Goal: Obtain resource: Obtain resource

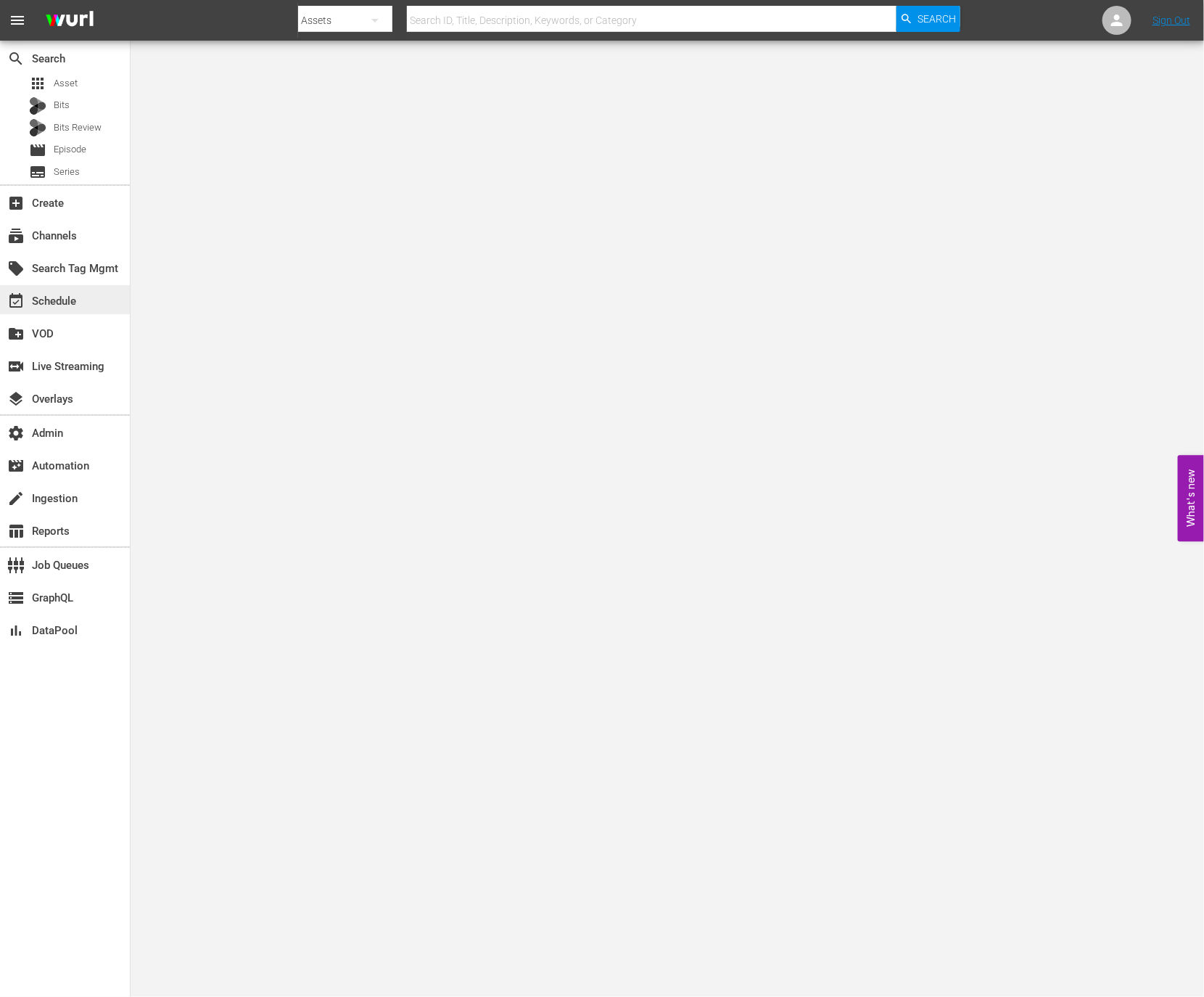
click at [58, 297] on div "event_available Schedule" at bounding box center [41, 299] width 82 height 13
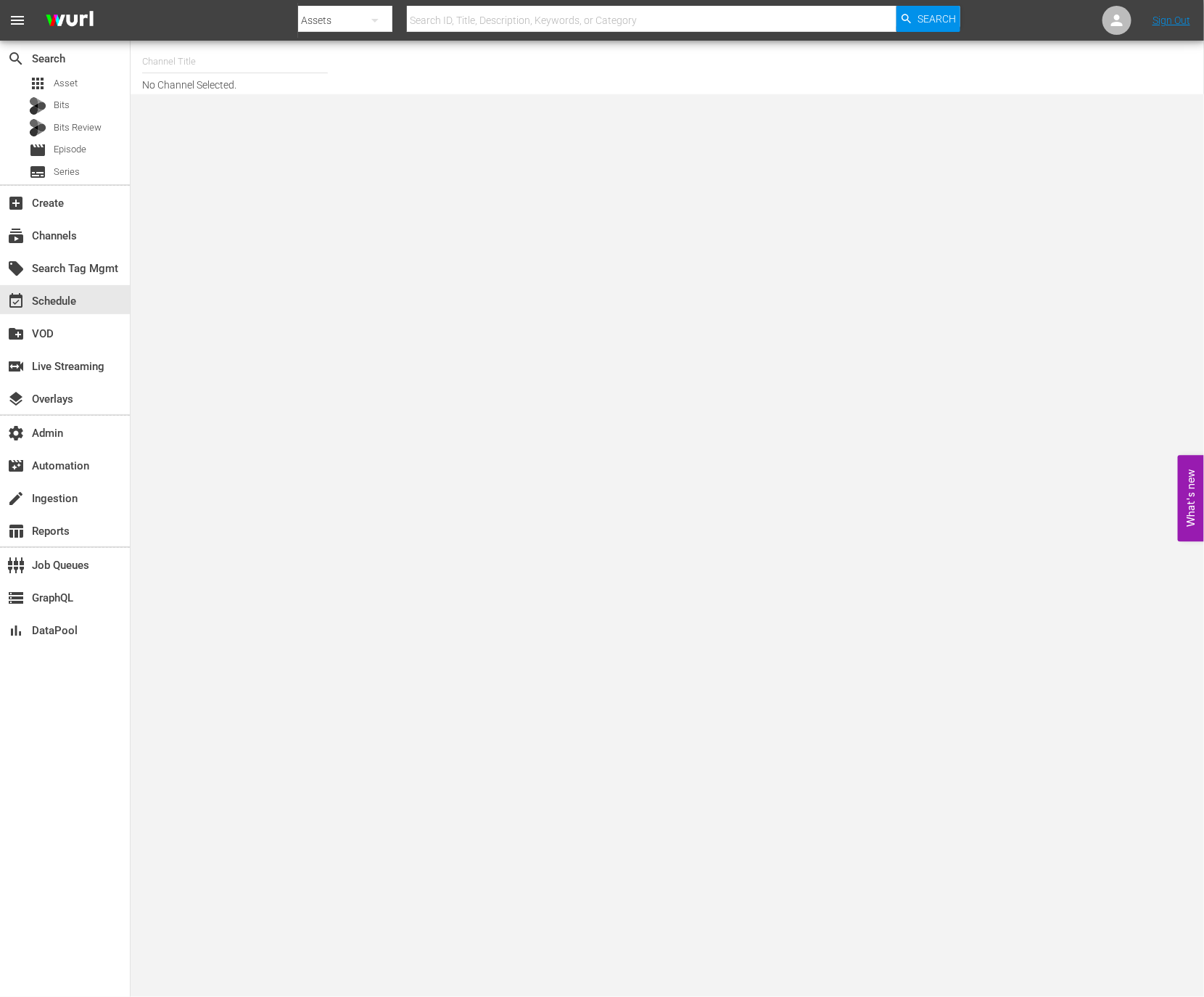
click at [251, 71] on input "text" at bounding box center [234, 61] width 185 height 35
click at [32, 239] on div "subscriptions Channels" at bounding box center [41, 233] width 82 height 13
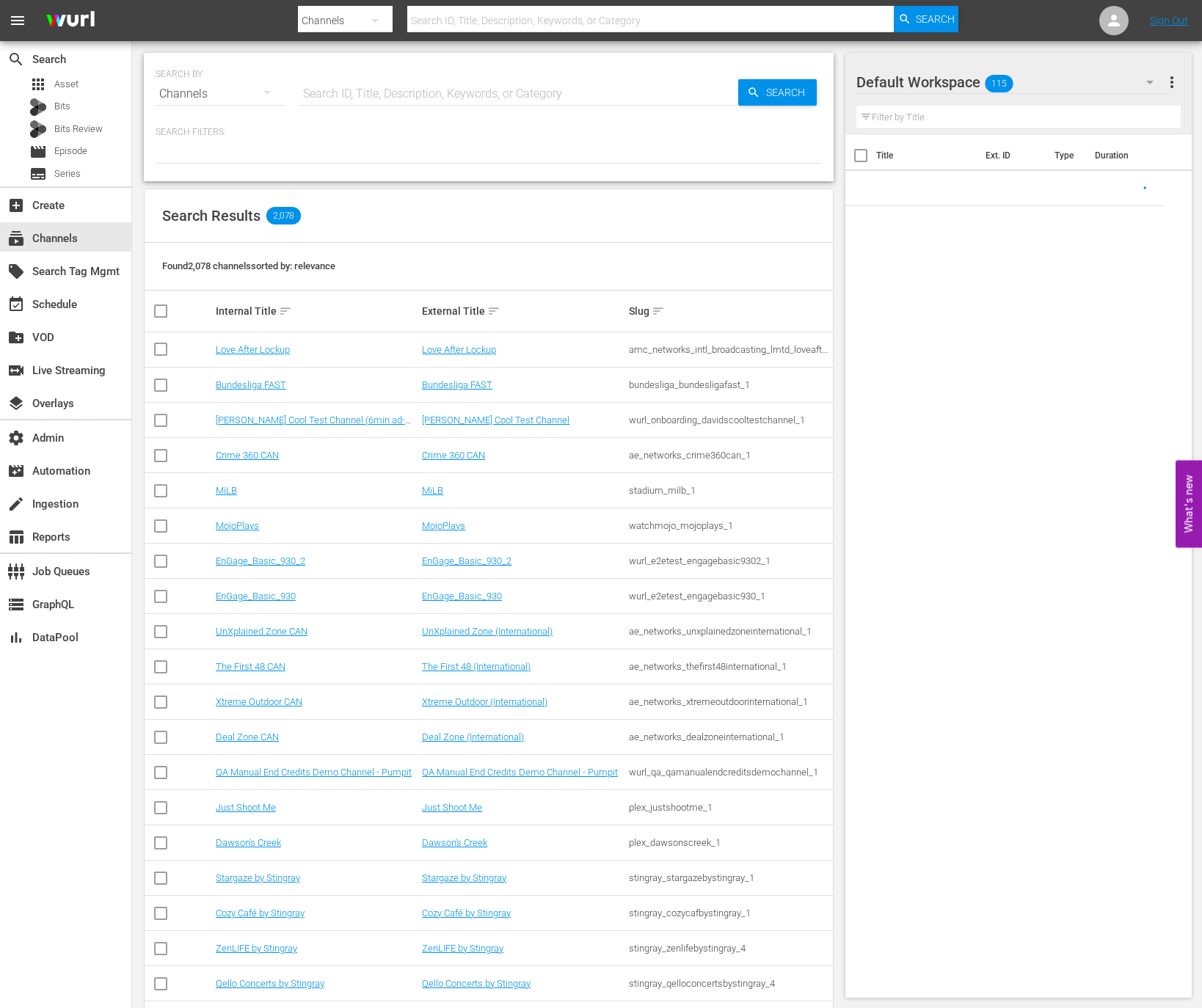
click at [370, 97] on input "text" at bounding box center [518, 93] width 439 height 35
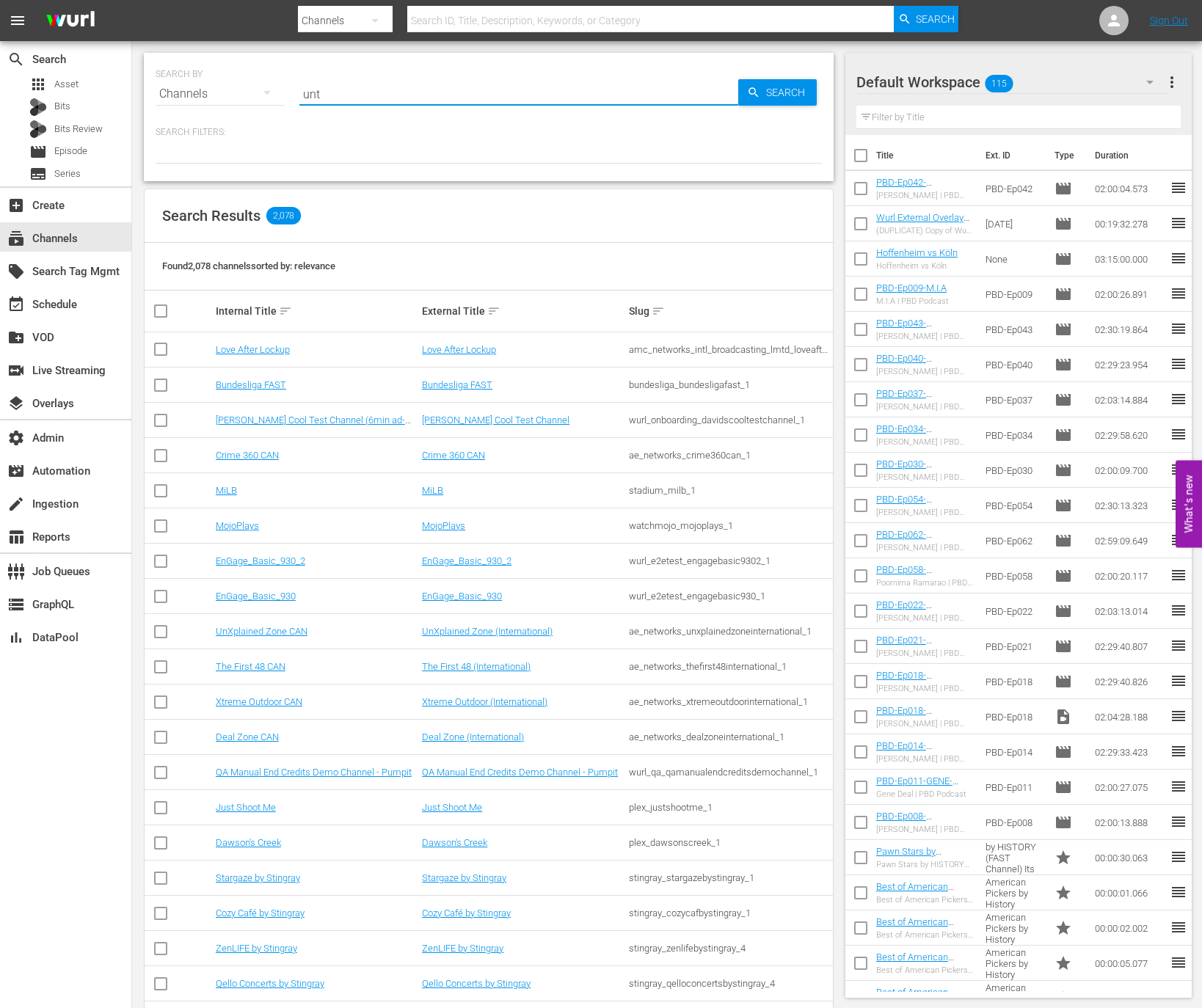
type input "untv"
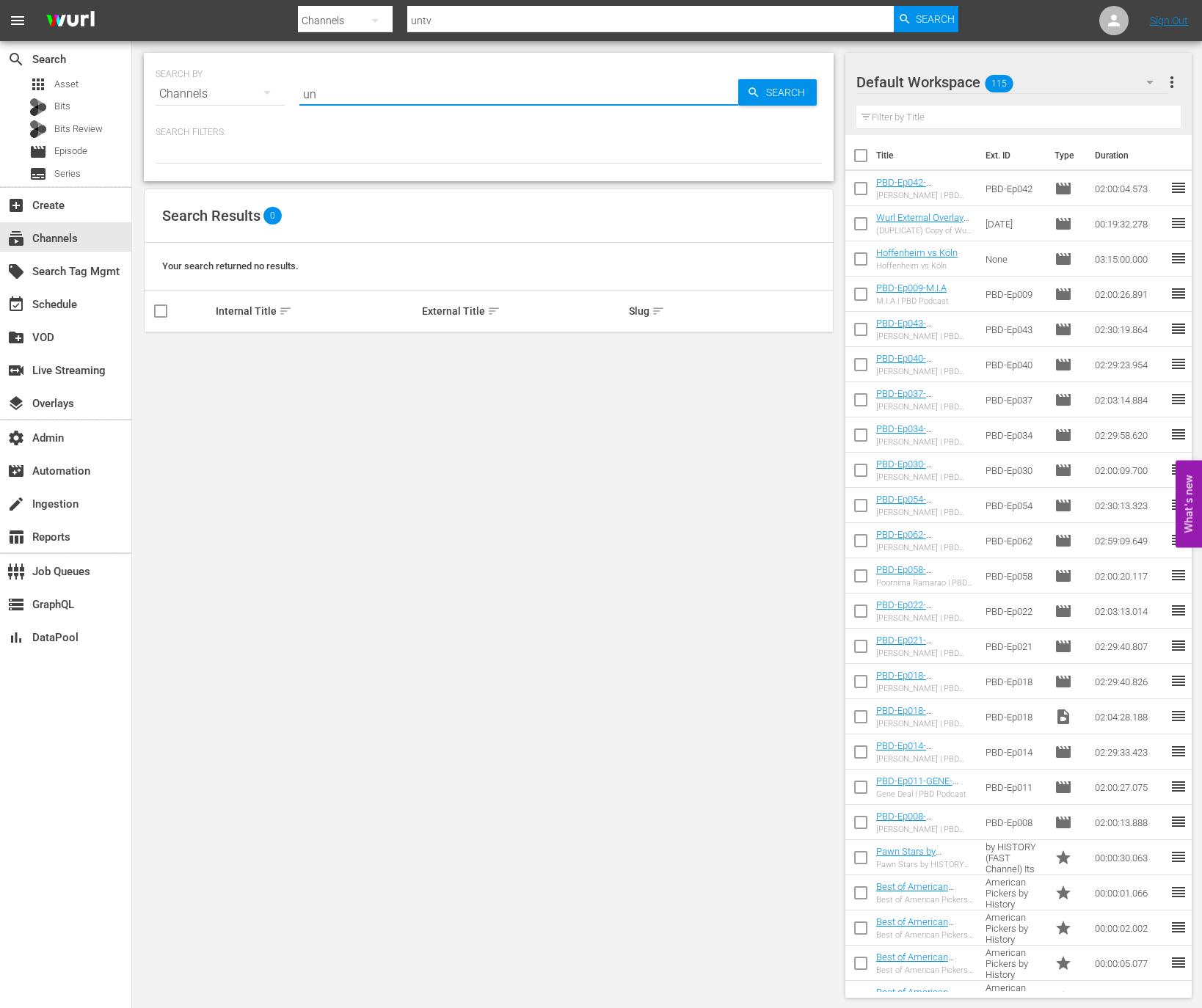
type input "un"
type input "untv"
type input "unica"
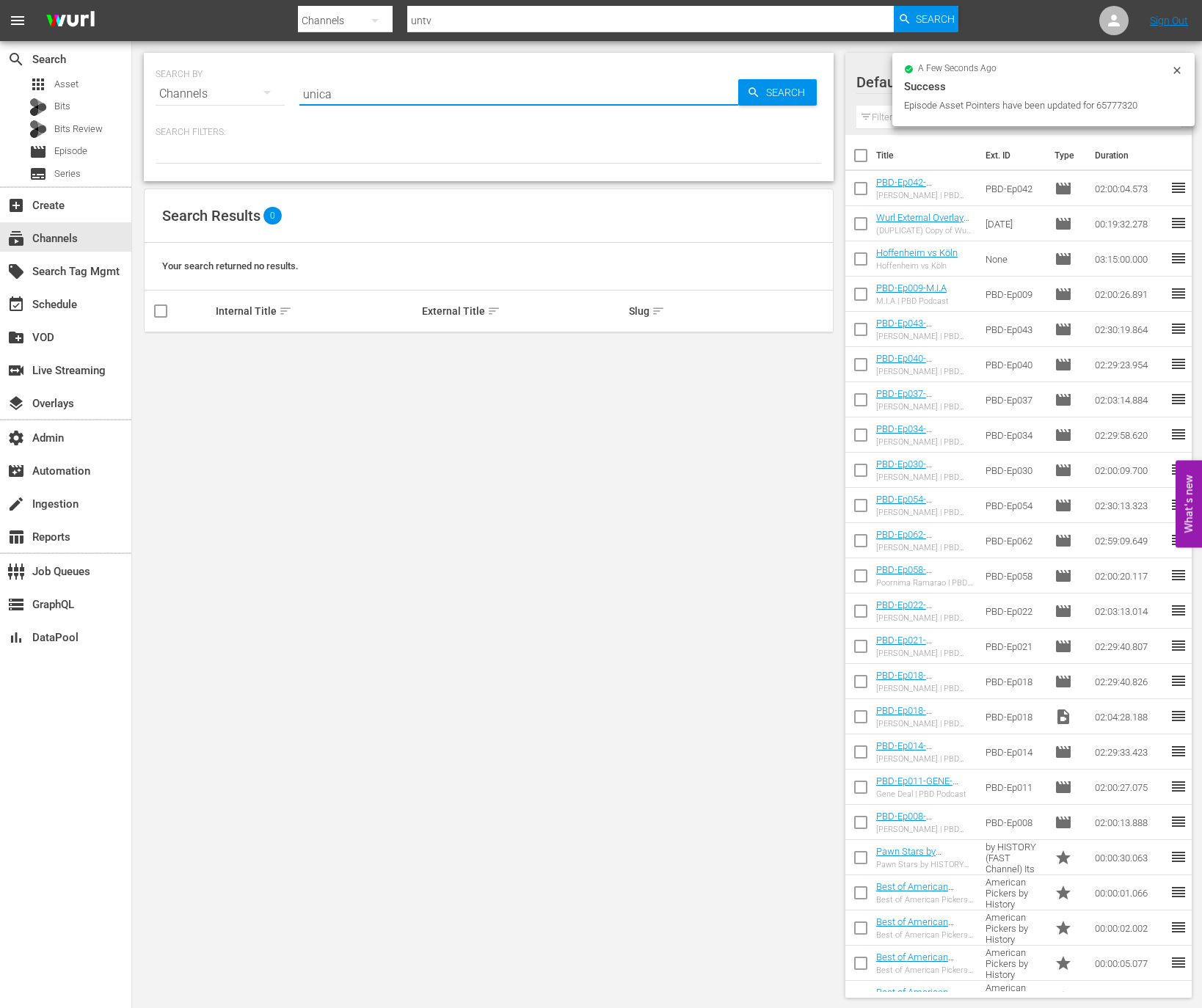
type input "unica"
click at [233, 350] on link "Ún TV" at bounding box center [229, 350] width 26 height 11
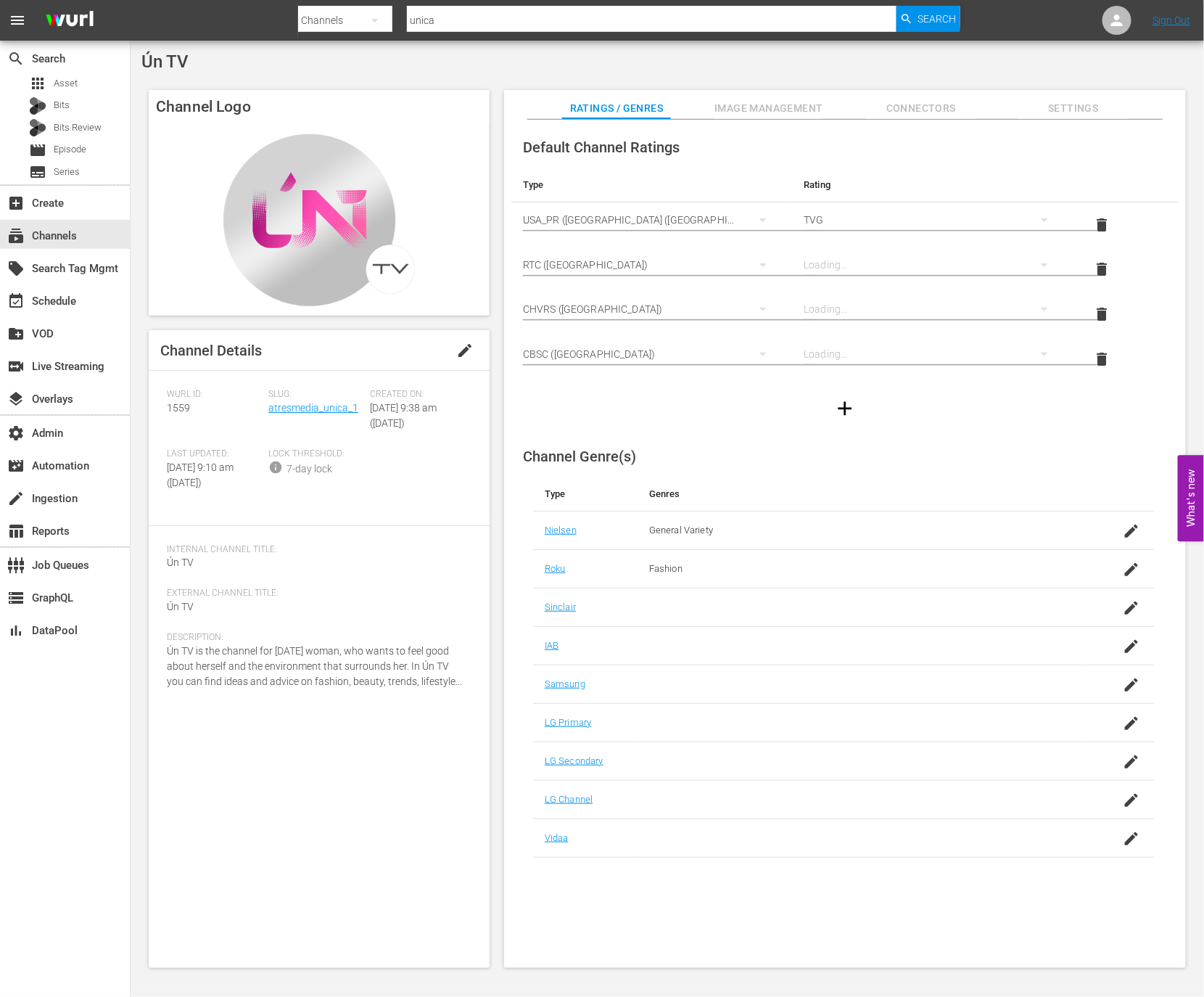
click at [341, 414] on div "Slug: atresmedia_unica_1" at bounding box center [319, 419] width 102 height 59
click at [336, 406] on link "atresmedia_unica_1" at bounding box center [313, 407] width 90 height 12
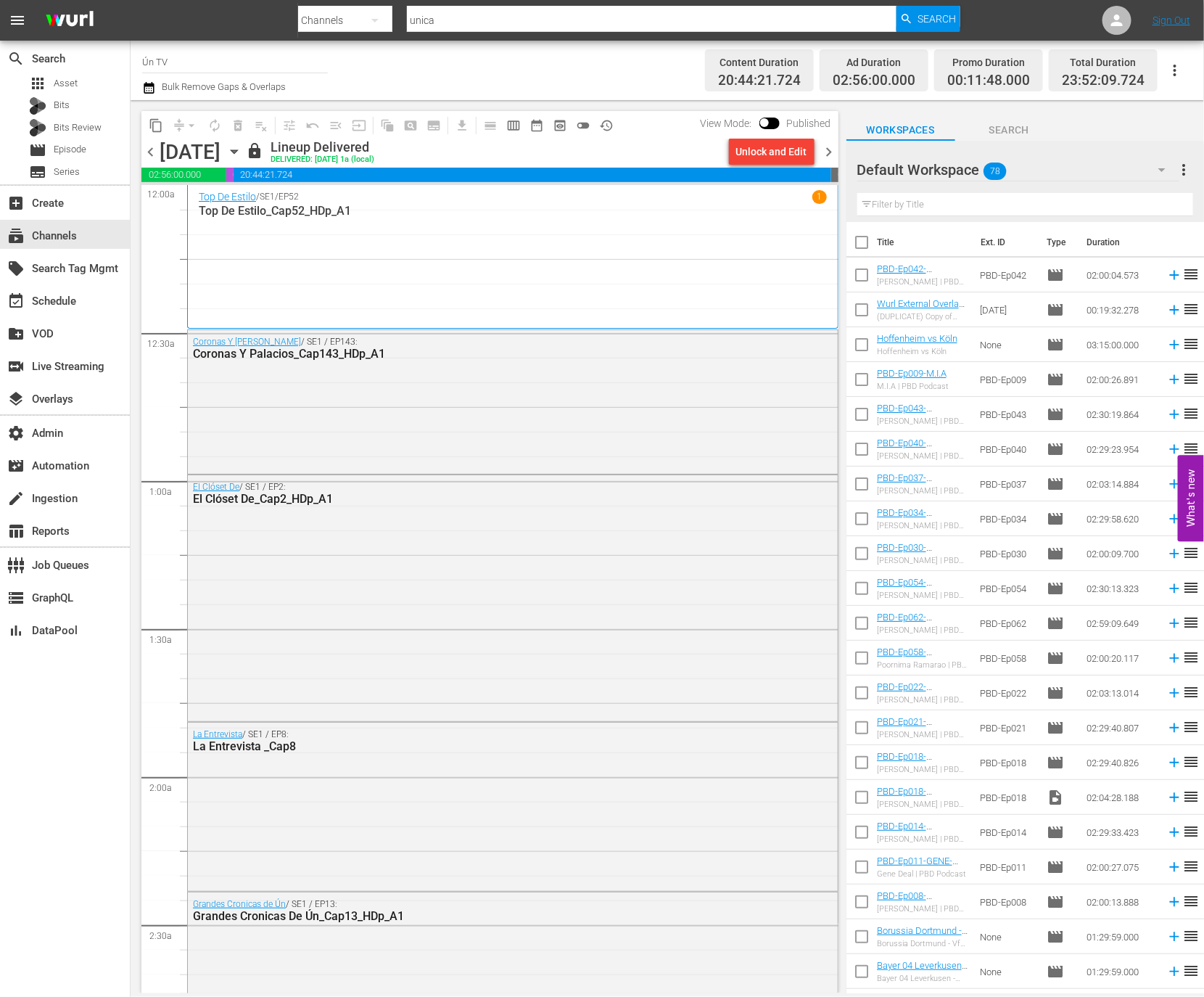
click at [242, 153] on icon "button" at bounding box center [234, 152] width 16 height 16
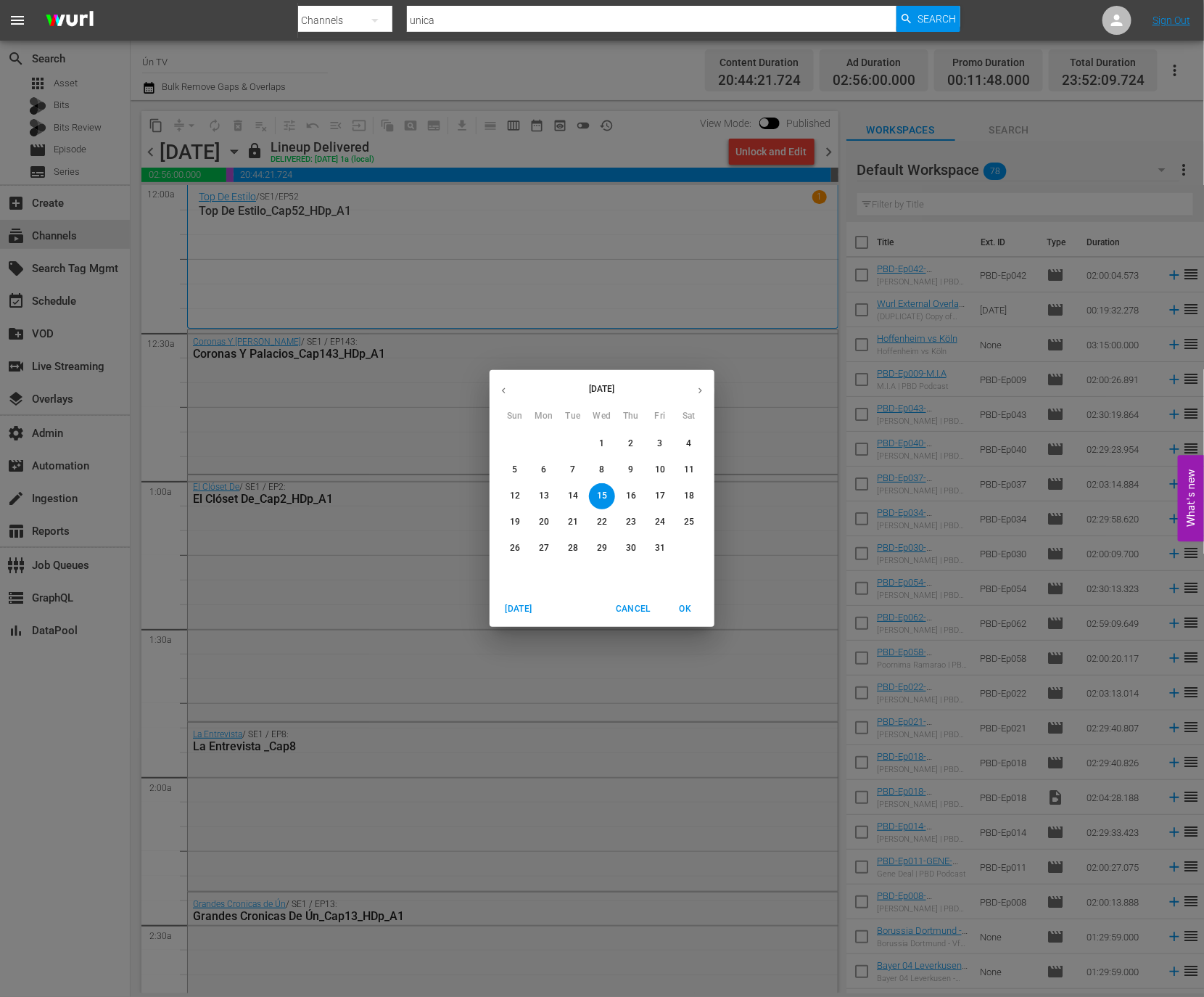
click at [568, 524] on p "21" at bounding box center [573, 522] width 10 height 12
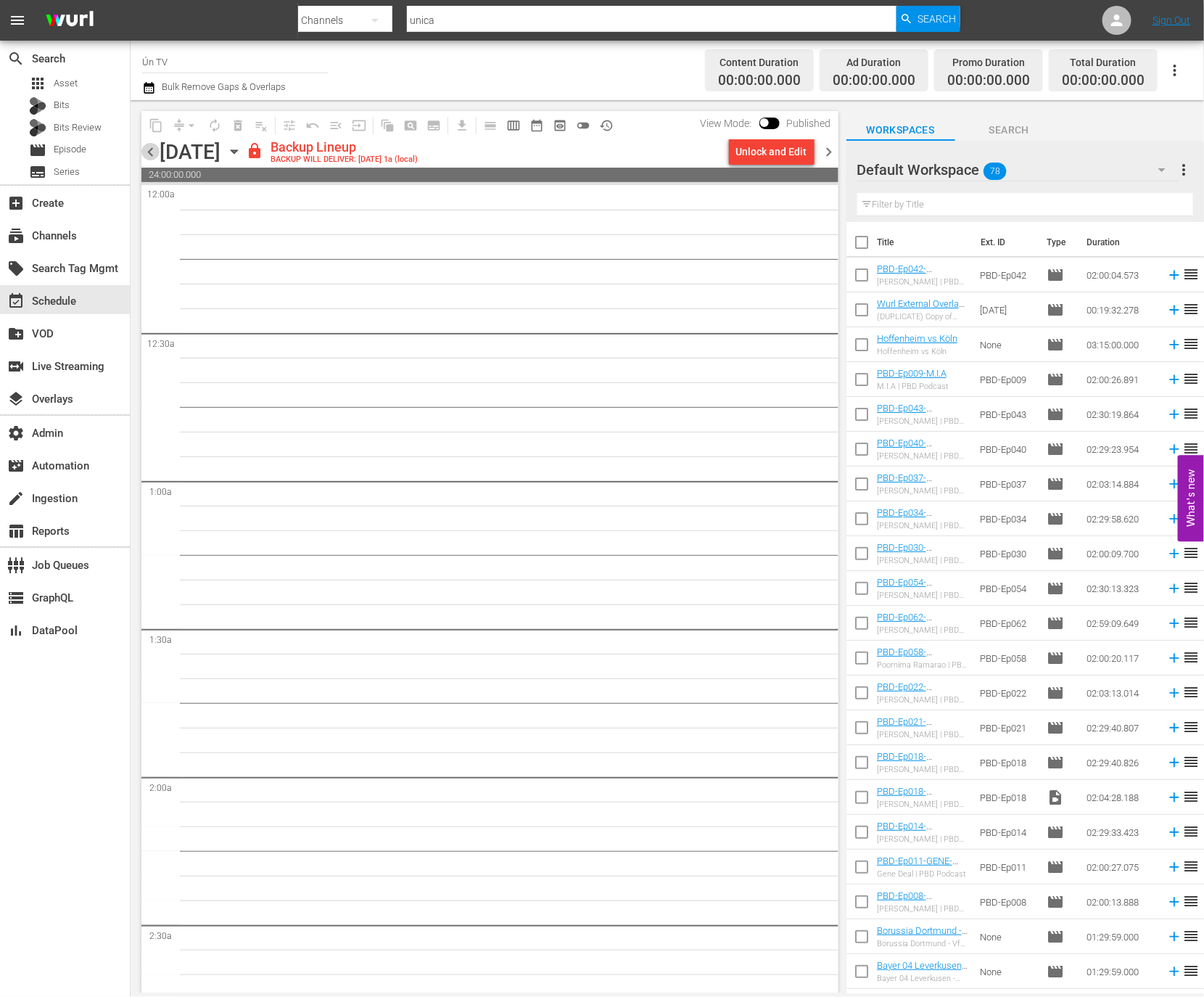
click at [145, 154] on span "chevron_left" at bounding box center [151, 152] width 18 height 18
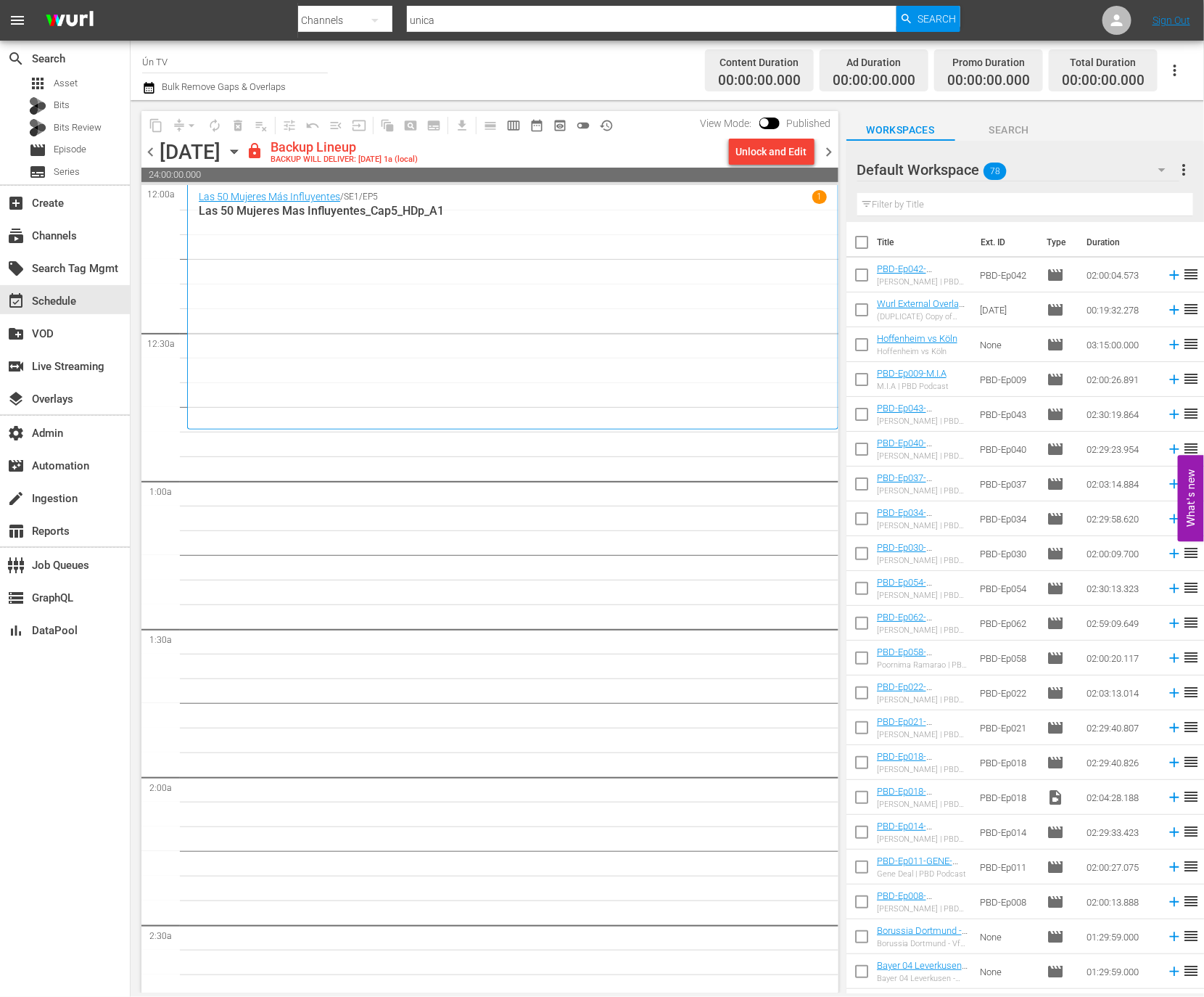
click at [829, 150] on span "chevron_right" at bounding box center [829, 152] width 18 height 18
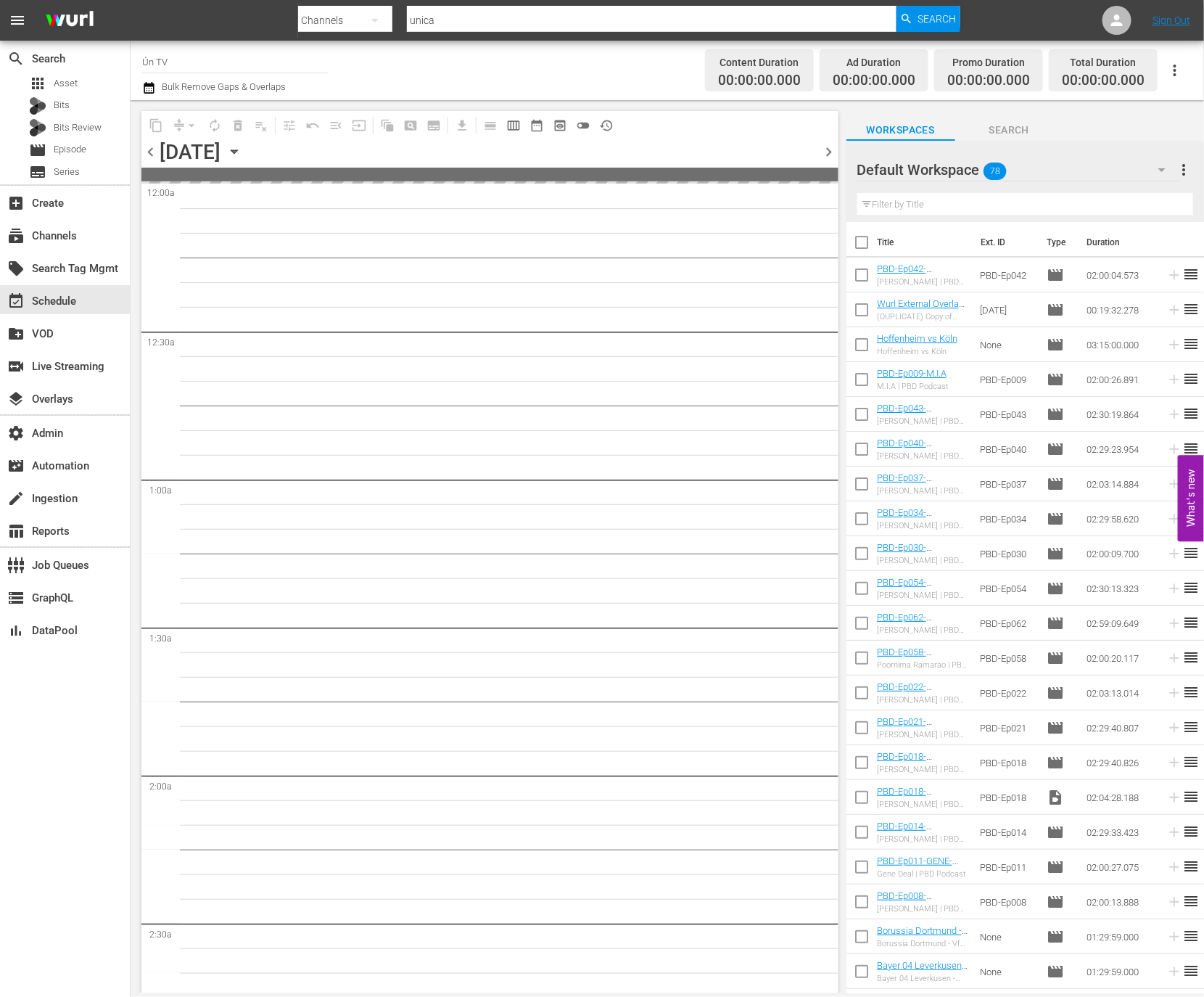
click at [829, 150] on span "chevron_right" at bounding box center [829, 152] width 18 height 18
click at [832, 142] on div "chevron_left Wednesday, October 22nd October 22nd lock Backup Lineup BACKUP WIL…" at bounding box center [490, 153] width 697 height 28
click at [832, 152] on span "chevron_right" at bounding box center [829, 152] width 18 height 18
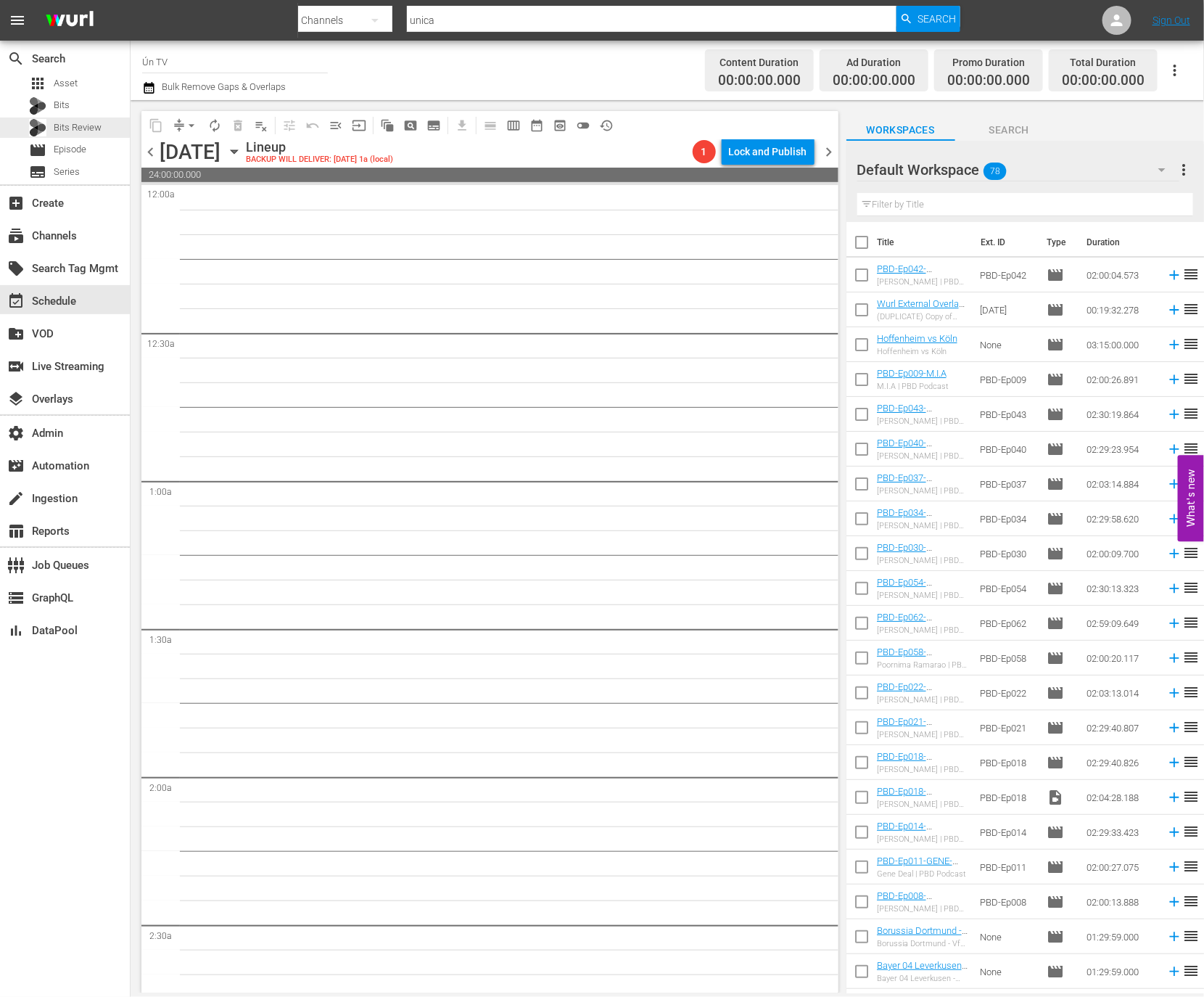
click at [90, 137] on div "apps Asset Bits Bits Review movie Episode subtitles Series" at bounding box center [65, 128] width 129 height 109
click at [90, 146] on div "movie Episode" at bounding box center [65, 150] width 129 height 20
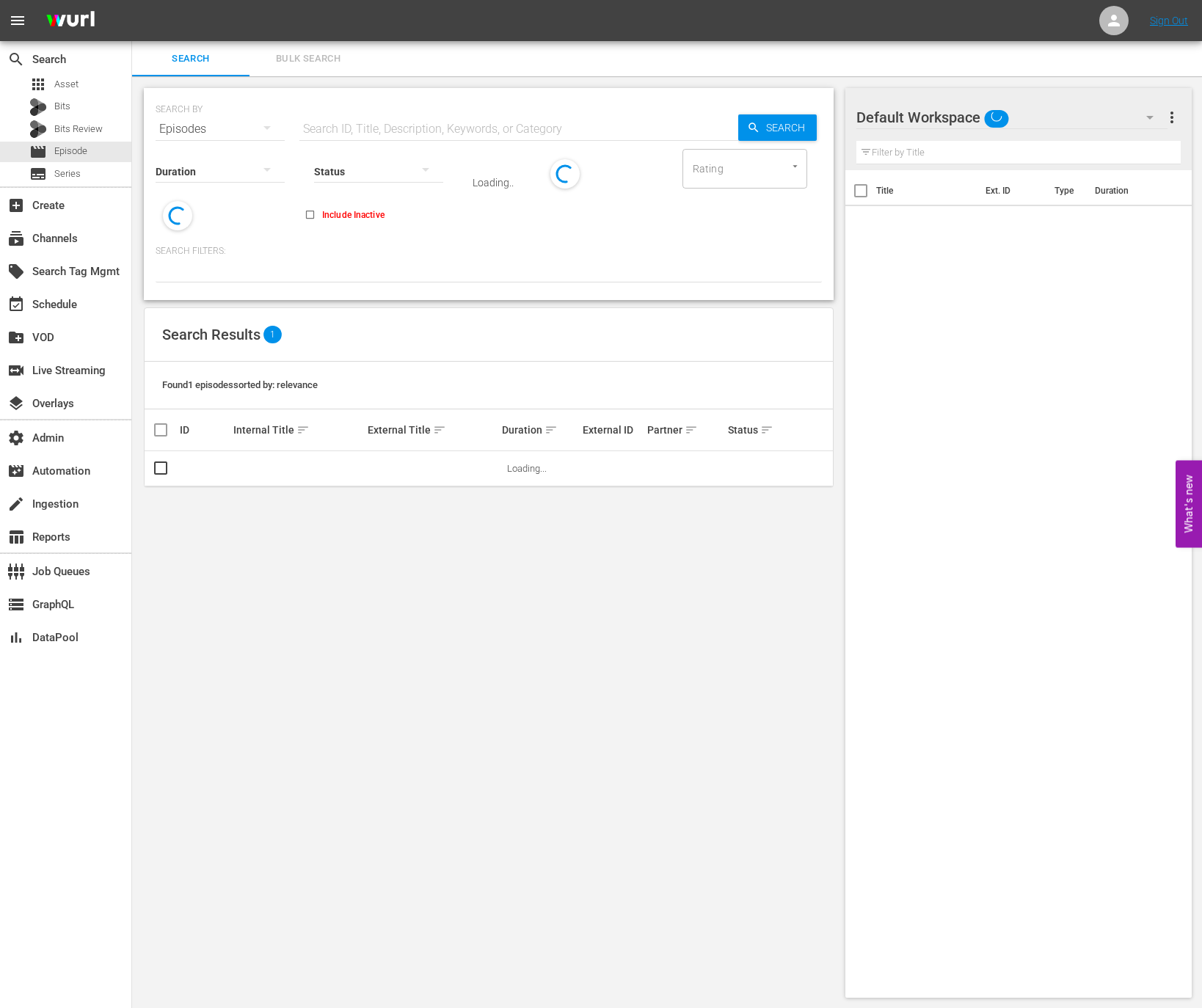
click at [337, 111] on input "text" at bounding box center [518, 128] width 439 height 35
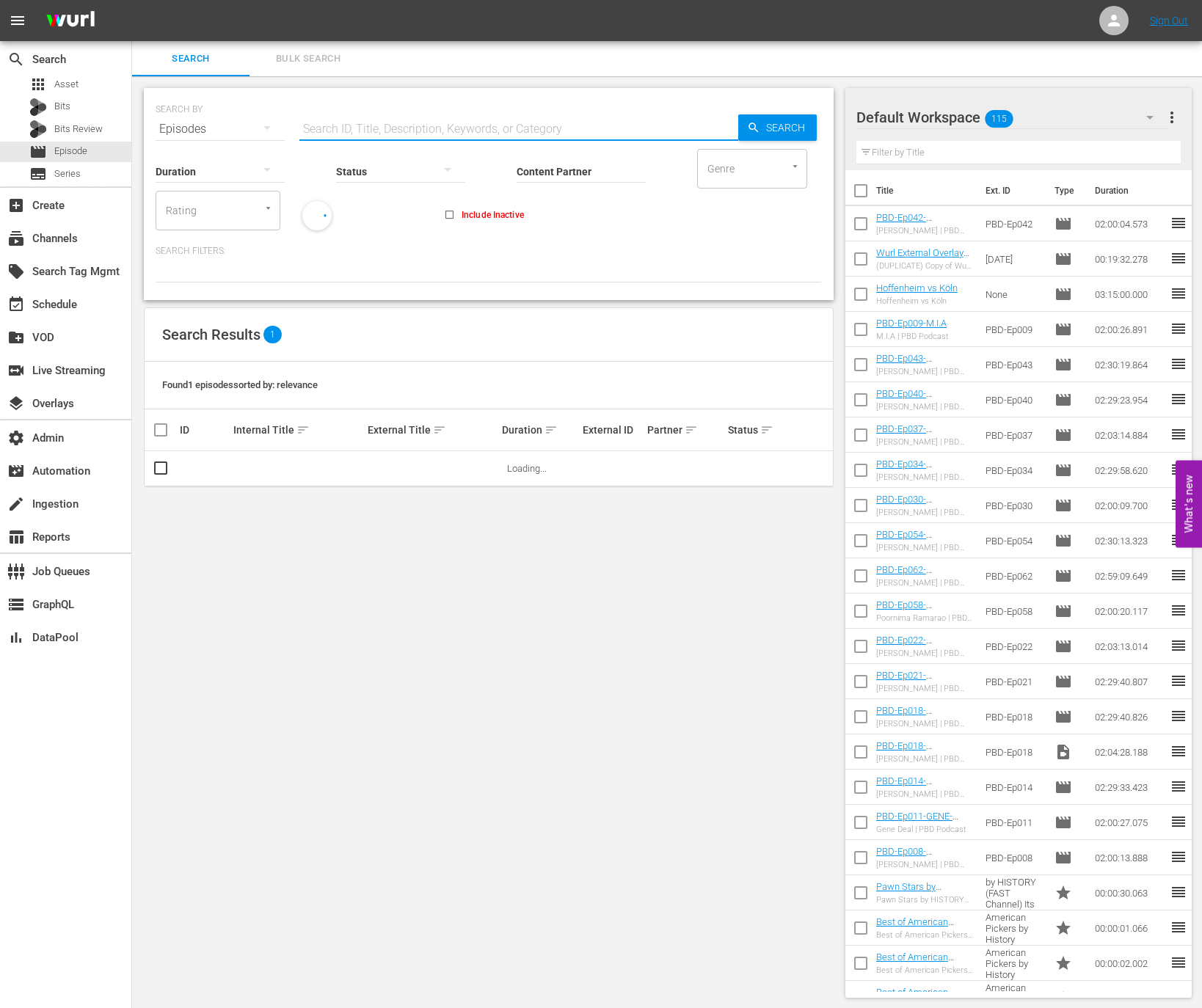
paste input "80386821"
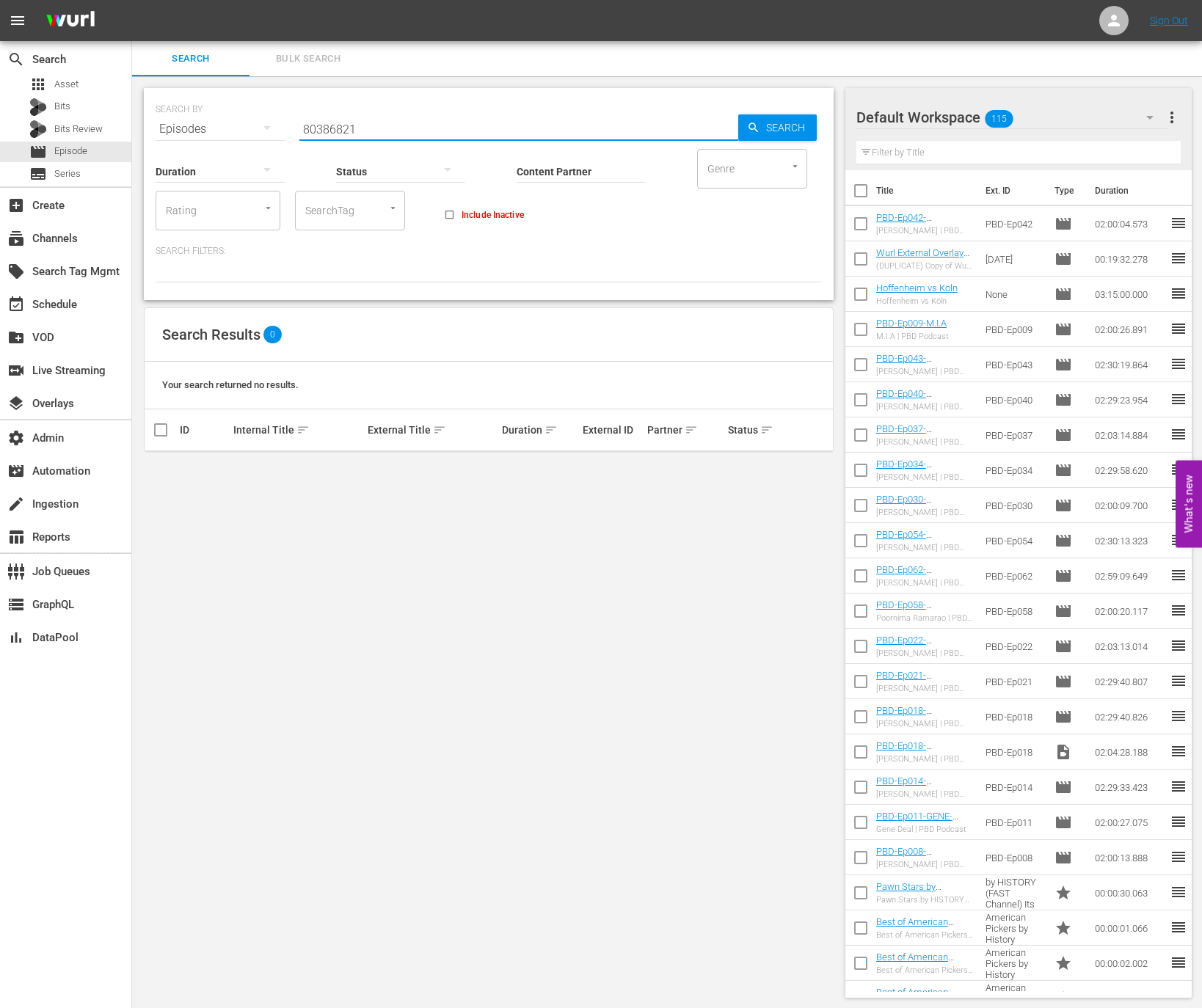
click at [366, 141] on div "Status" at bounding box center [401, 161] width 129 height 53
click at [366, 135] on div "Status" at bounding box center [401, 161] width 129 height 53
click at [366, 132] on input "80386821" at bounding box center [518, 128] width 439 height 35
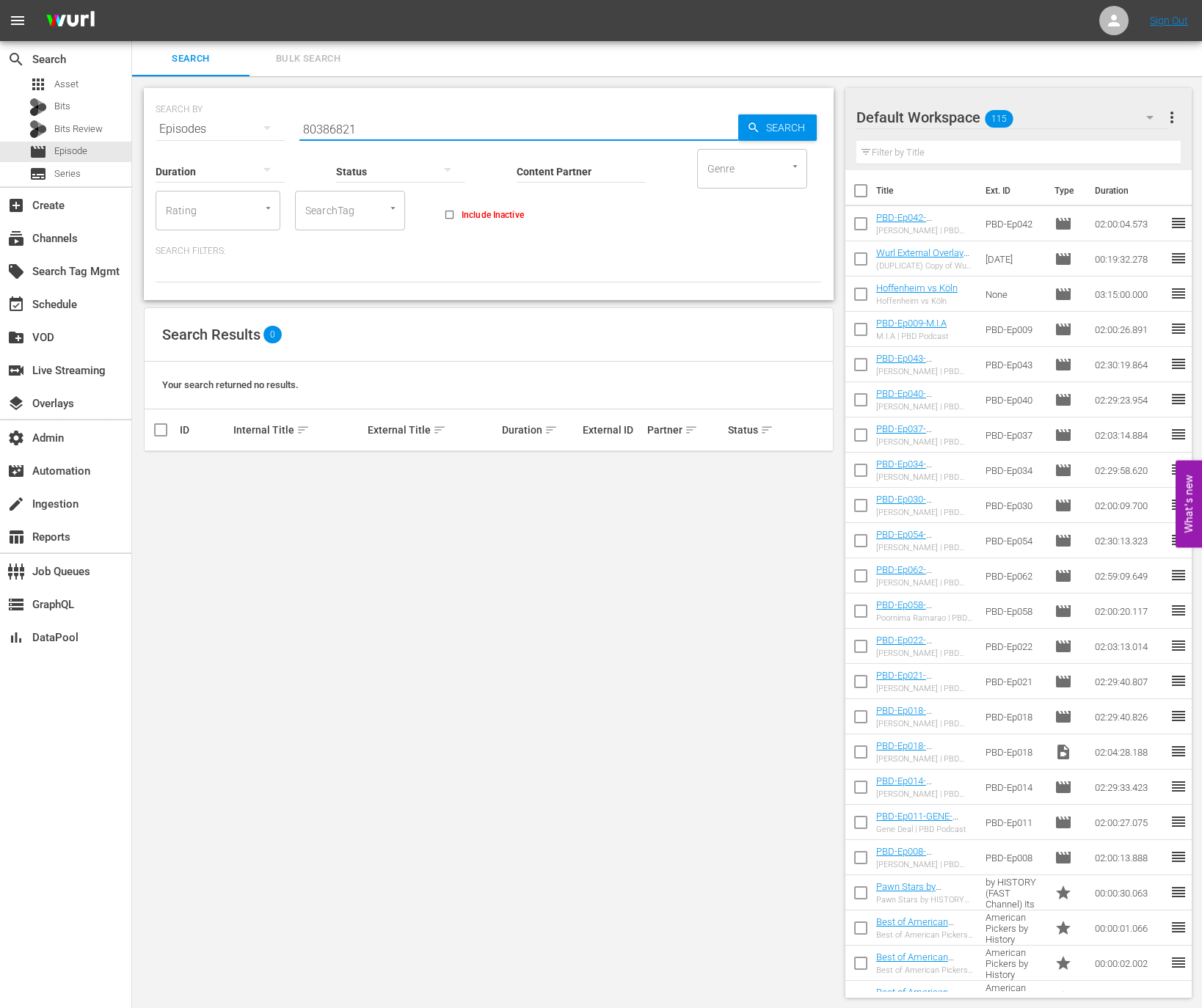
click at [366, 132] on input "80386821" at bounding box center [518, 128] width 439 height 35
paste input "627414"
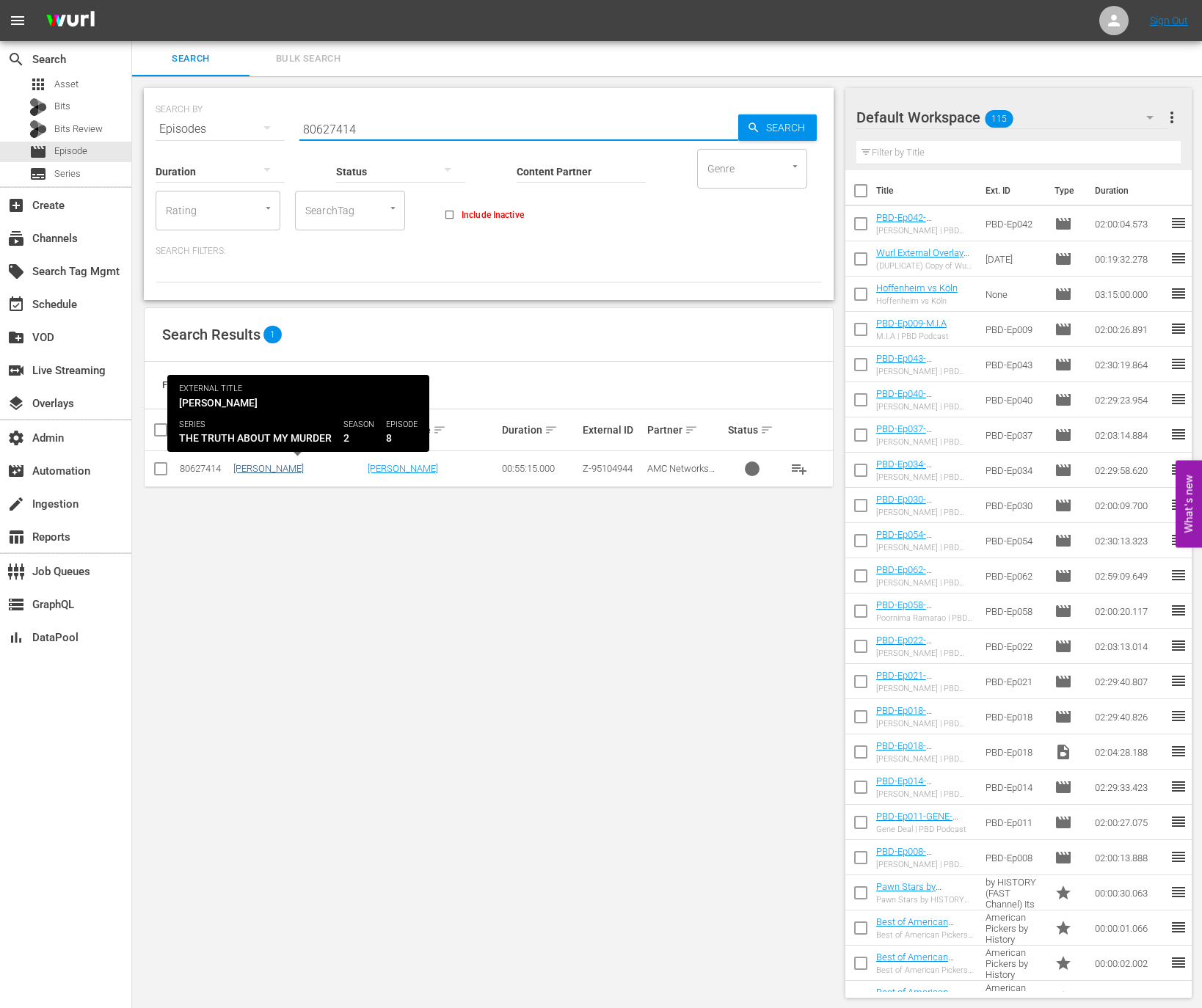
type input "80627414"
click at [265, 470] on link "Peter McMahon" at bounding box center [268, 468] width 71 height 11
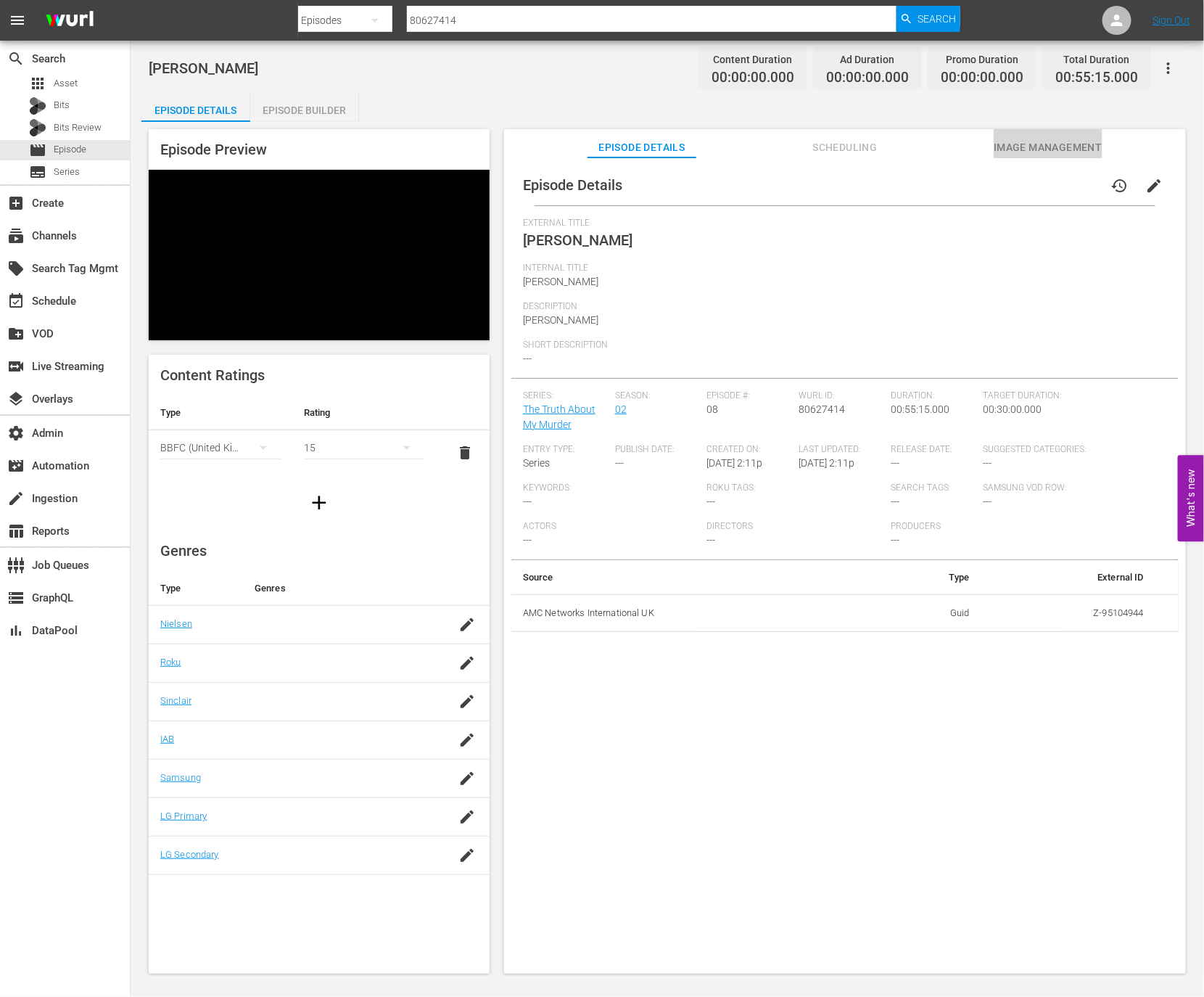
click at [1044, 134] on button "Image Management" at bounding box center [1048, 144] width 109 height 29
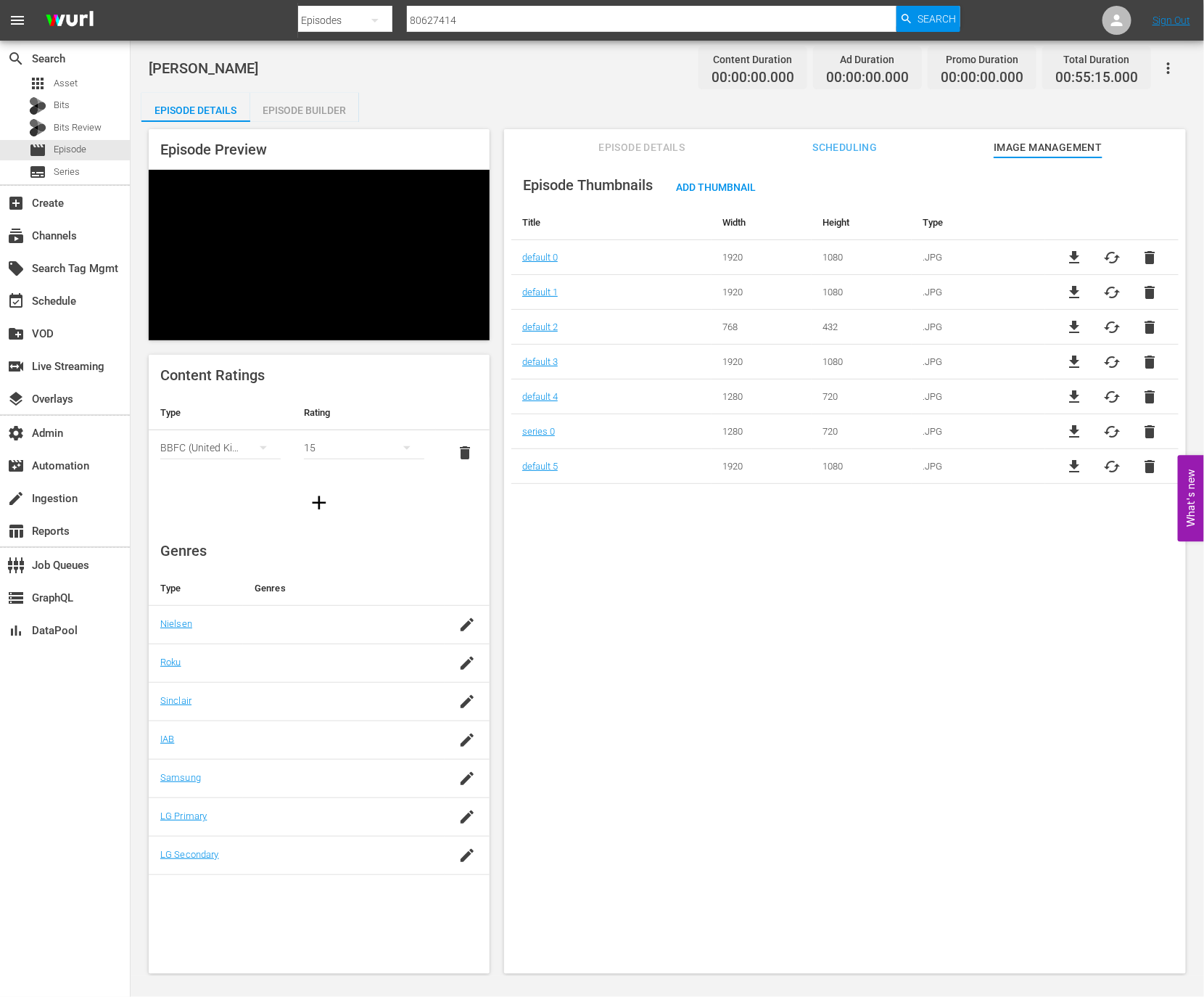
click at [548, 250] on td "default 0" at bounding box center [612, 257] width 200 height 35
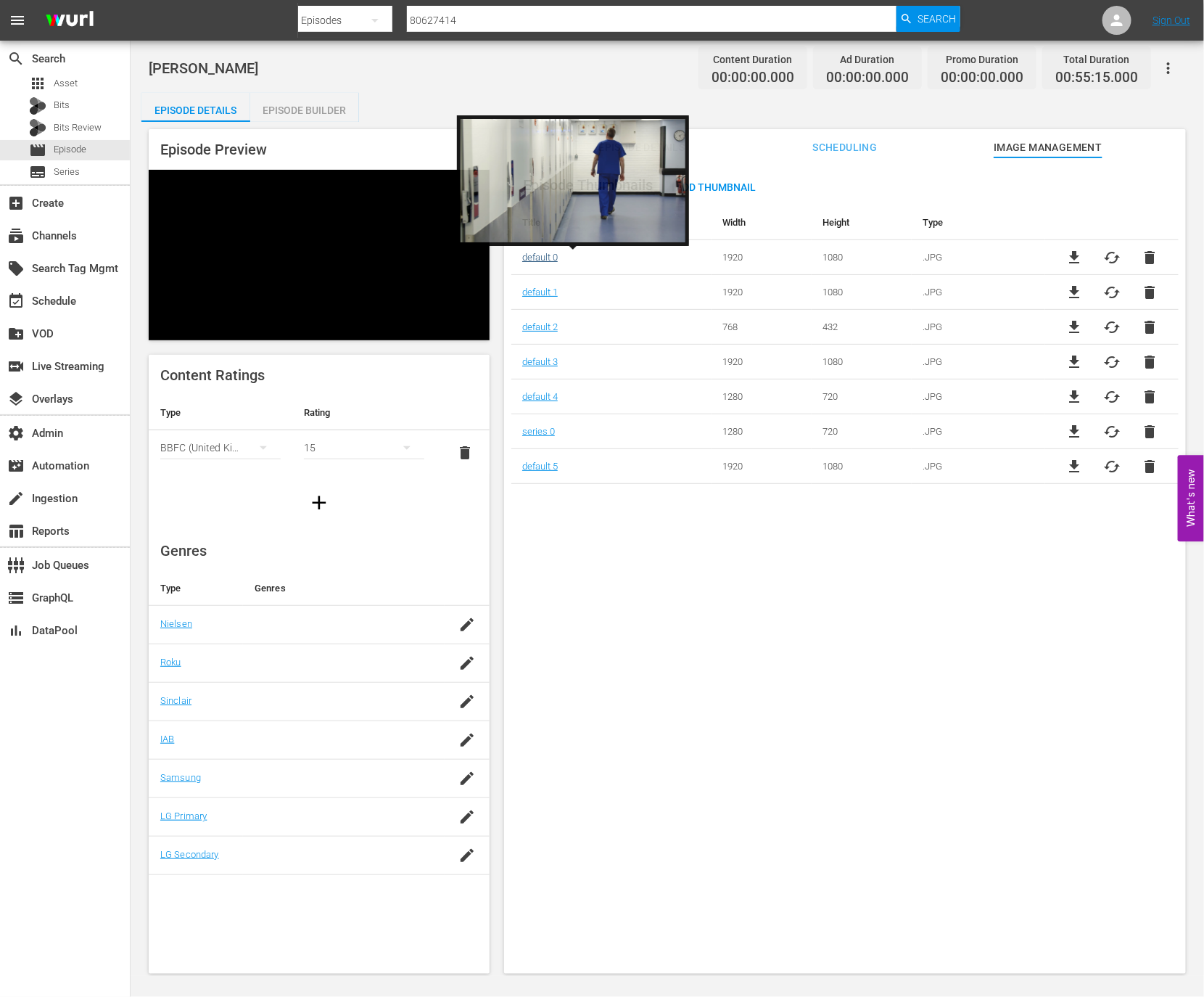
click at [547, 256] on link "default 0" at bounding box center [540, 257] width 35 height 11
click at [545, 255] on link "default 0" at bounding box center [540, 257] width 35 height 11
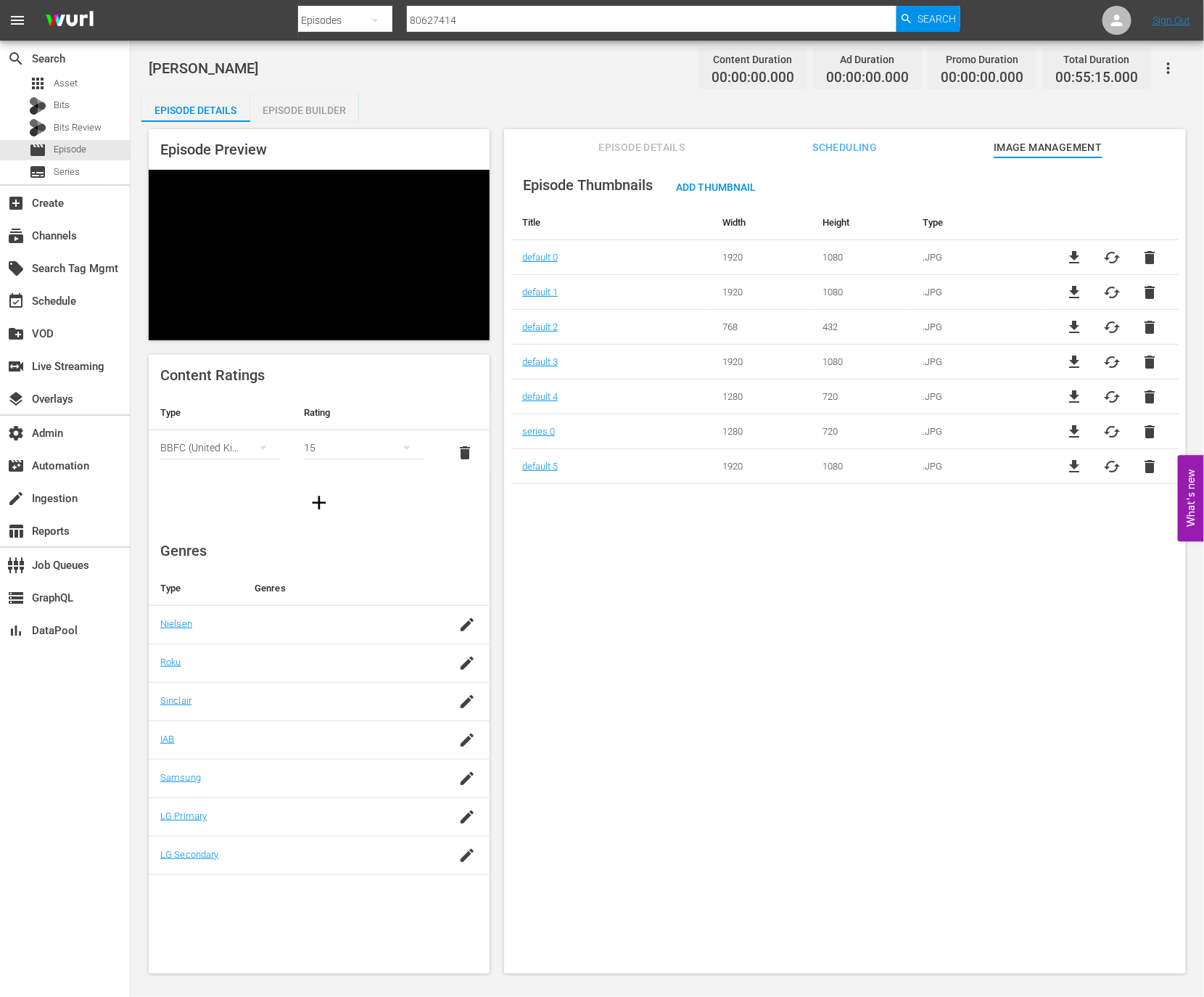
click at [1072, 251] on span "file_download" at bounding box center [1075, 258] width 18 height 18
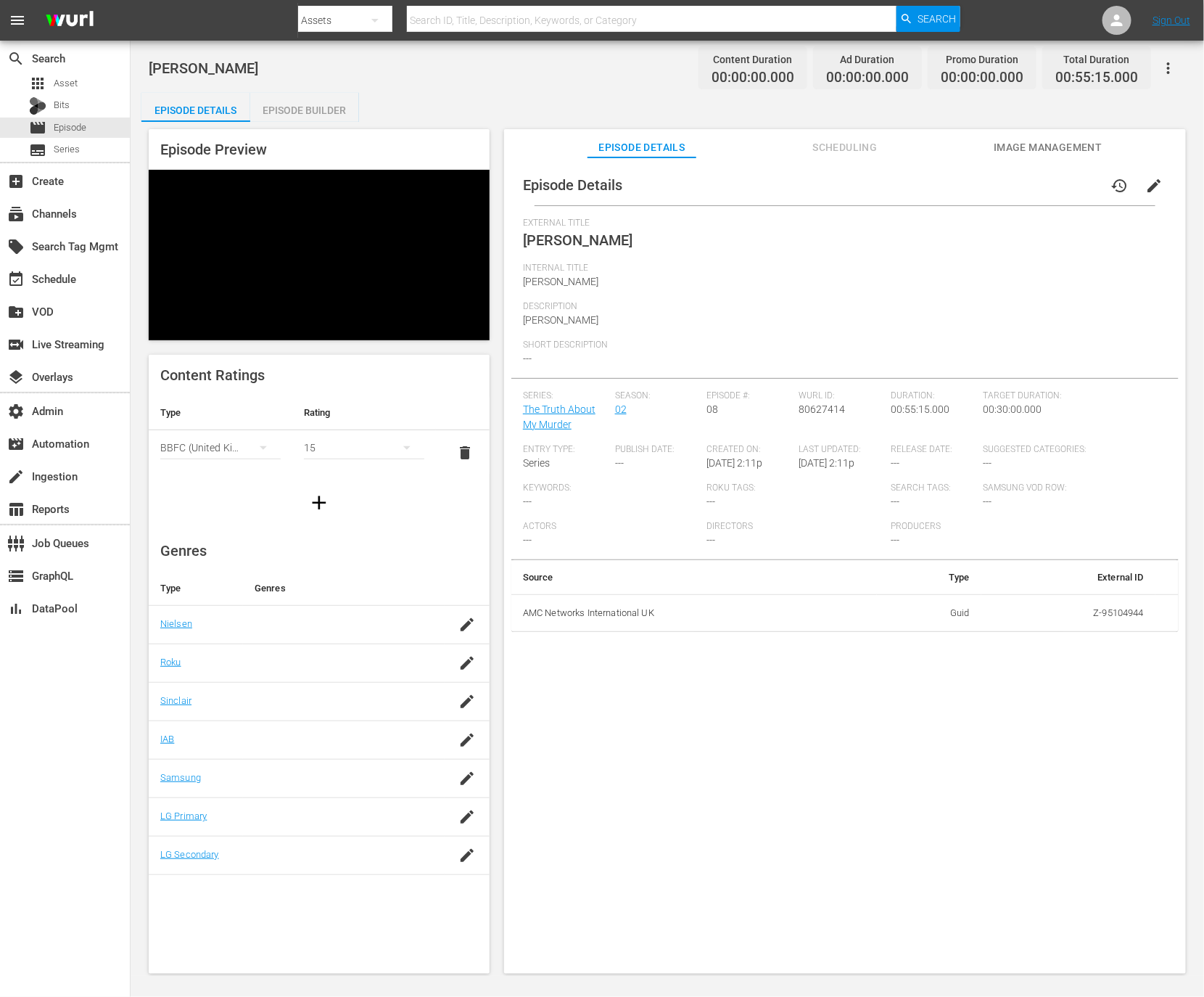
click at [1022, 144] on span "Image Management" at bounding box center [1048, 147] width 109 height 18
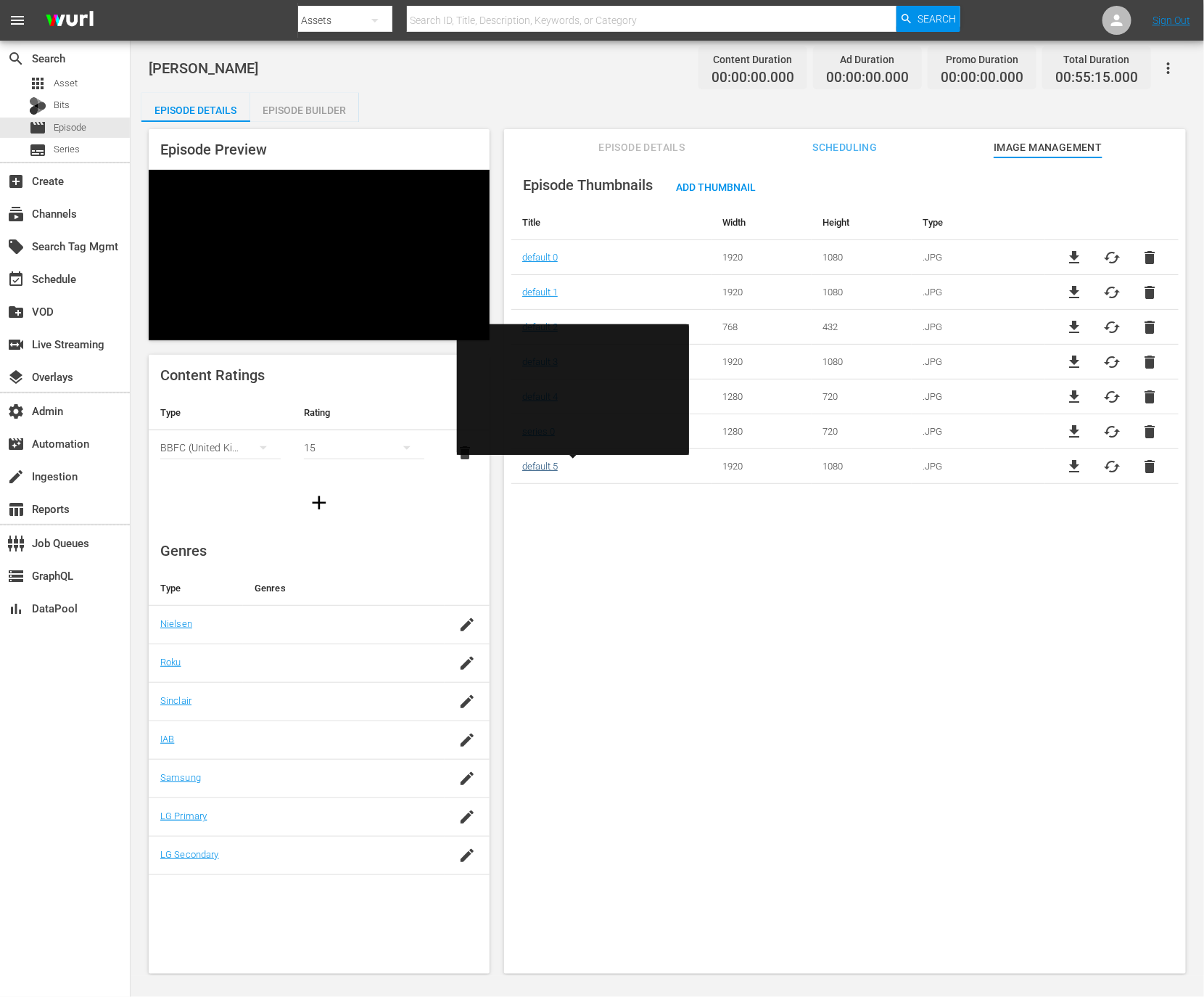
click at [535, 470] on link "default 5" at bounding box center [540, 467] width 35 height 11
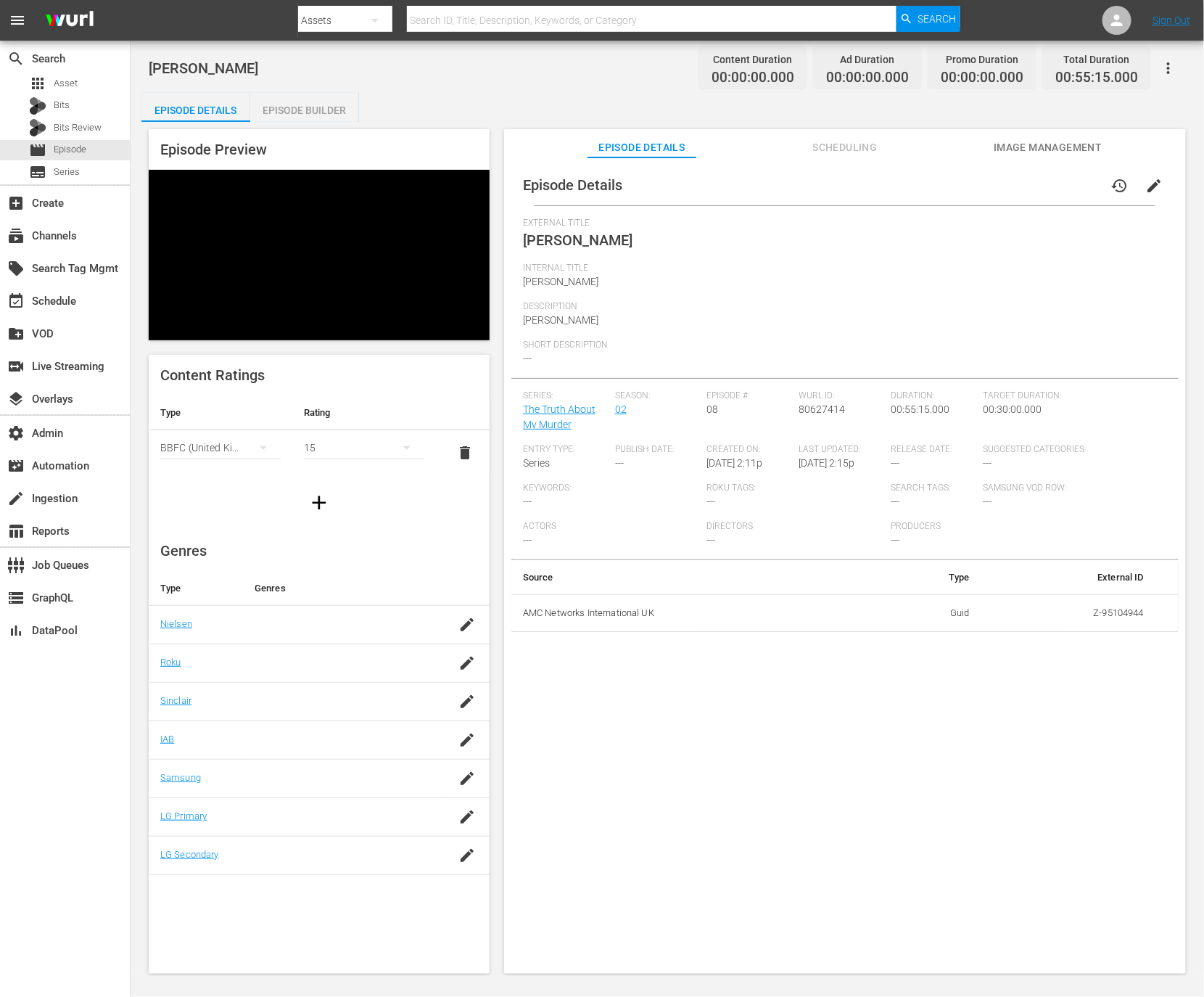
click at [1008, 130] on button "Image Management" at bounding box center [1048, 144] width 109 height 29
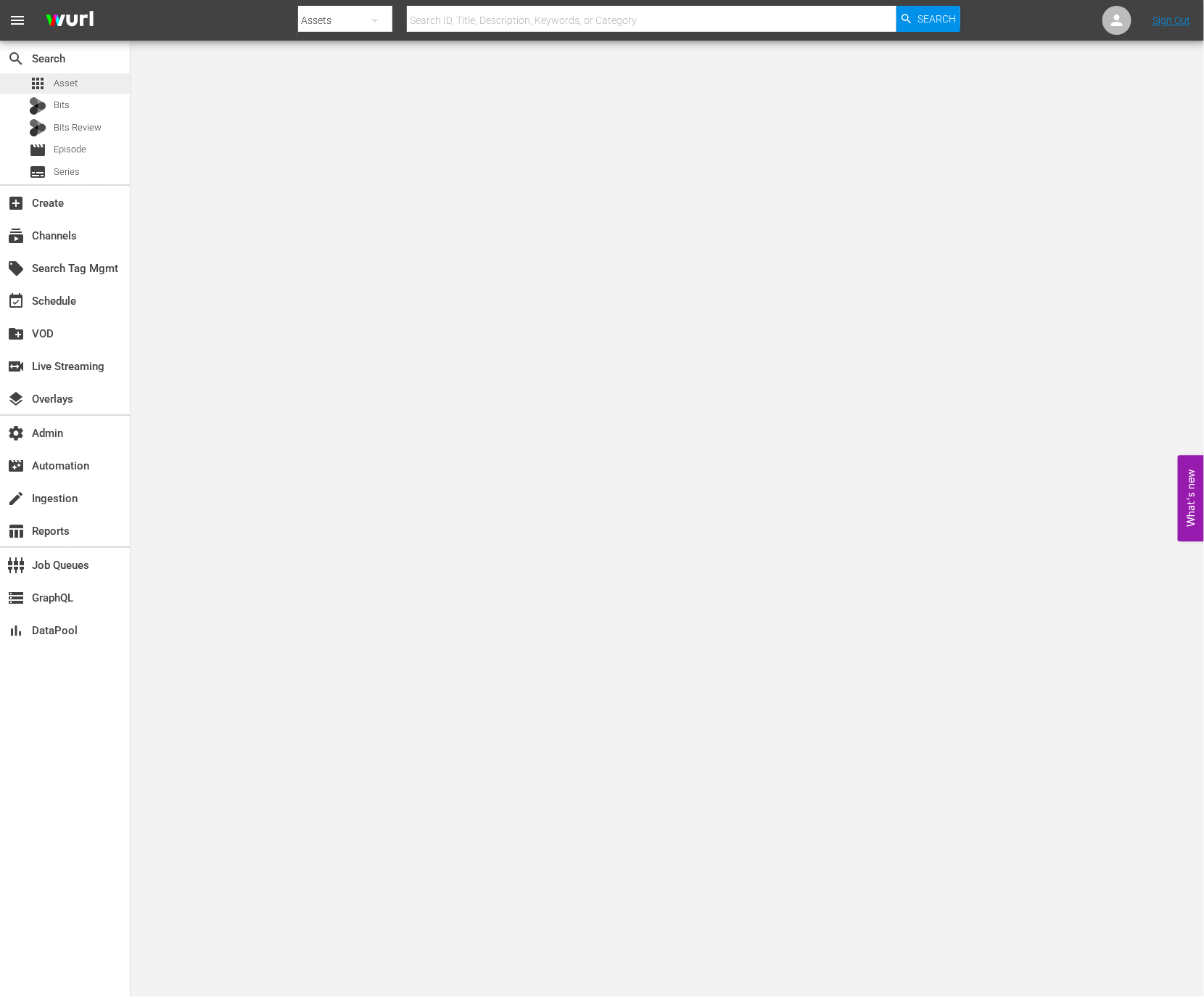
click at [82, 80] on div "apps Asset" at bounding box center [65, 83] width 129 height 20
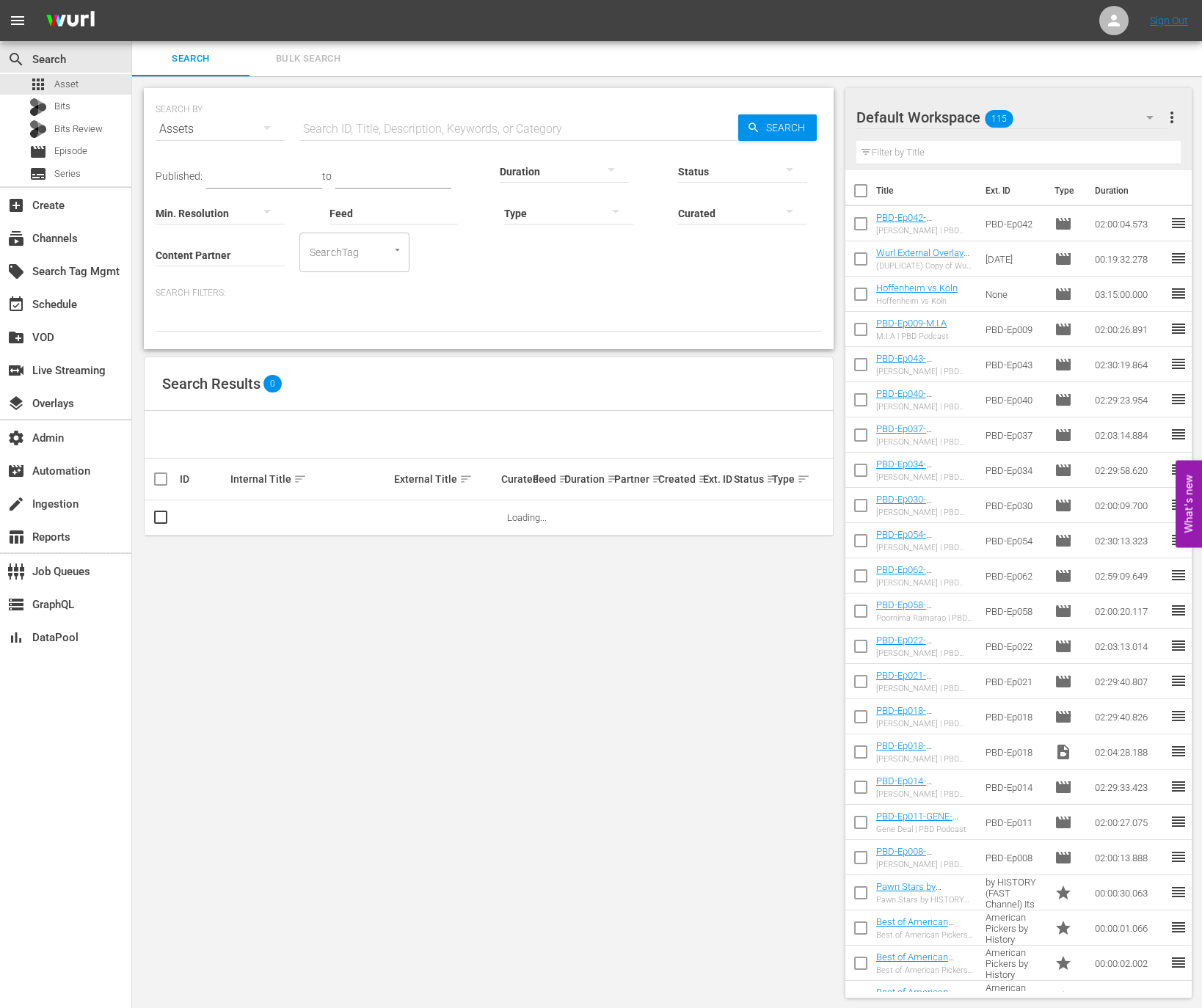
click at [224, 248] on input "Content Partner" at bounding box center [220, 256] width 129 height 53
click at [220, 293] on div "Dry Bar (119)" at bounding box center [275, 295] width 215 height 35
type input "Dry Bar (119)"
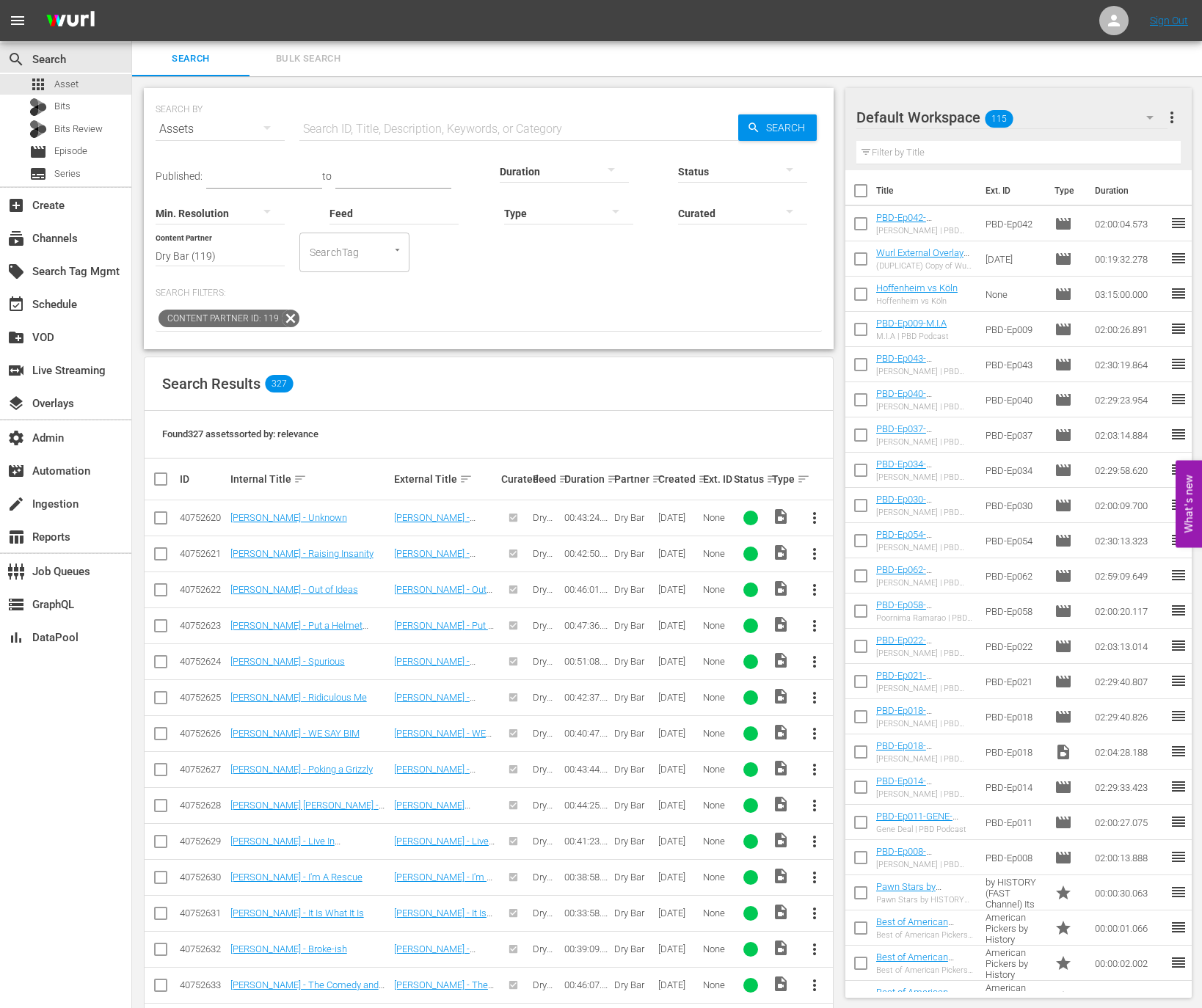
click at [701, 478] on th "Ext. ID" at bounding box center [716, 479] width 31 height 41
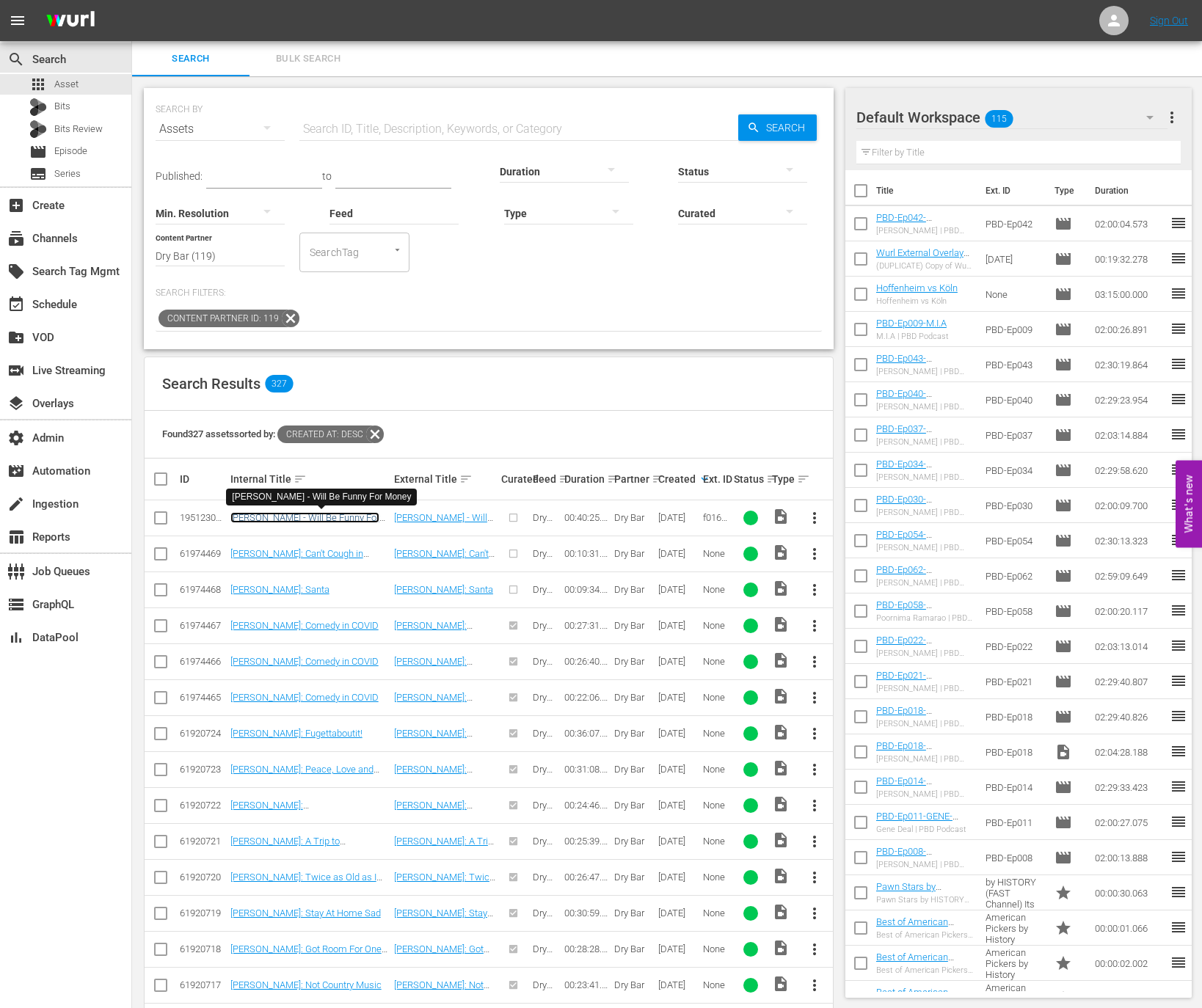
click at [354, 517] on link "Brad Upton - Will Be Funny For Money" at bounding box center [305, 523] width 149 height 22
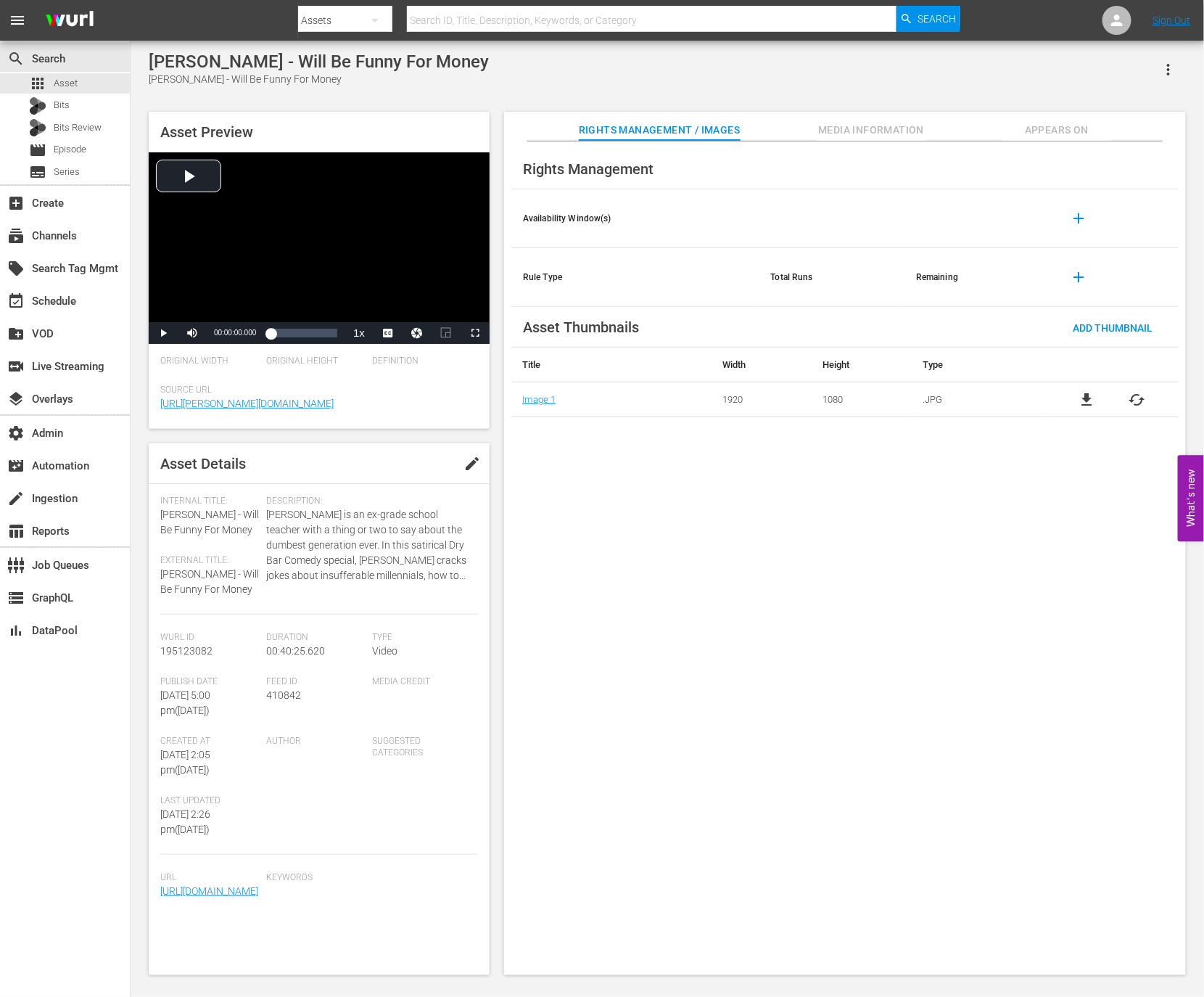
click at [901, 125] on span "Media Information" at bounding box center [871, 130] width 109 height 18
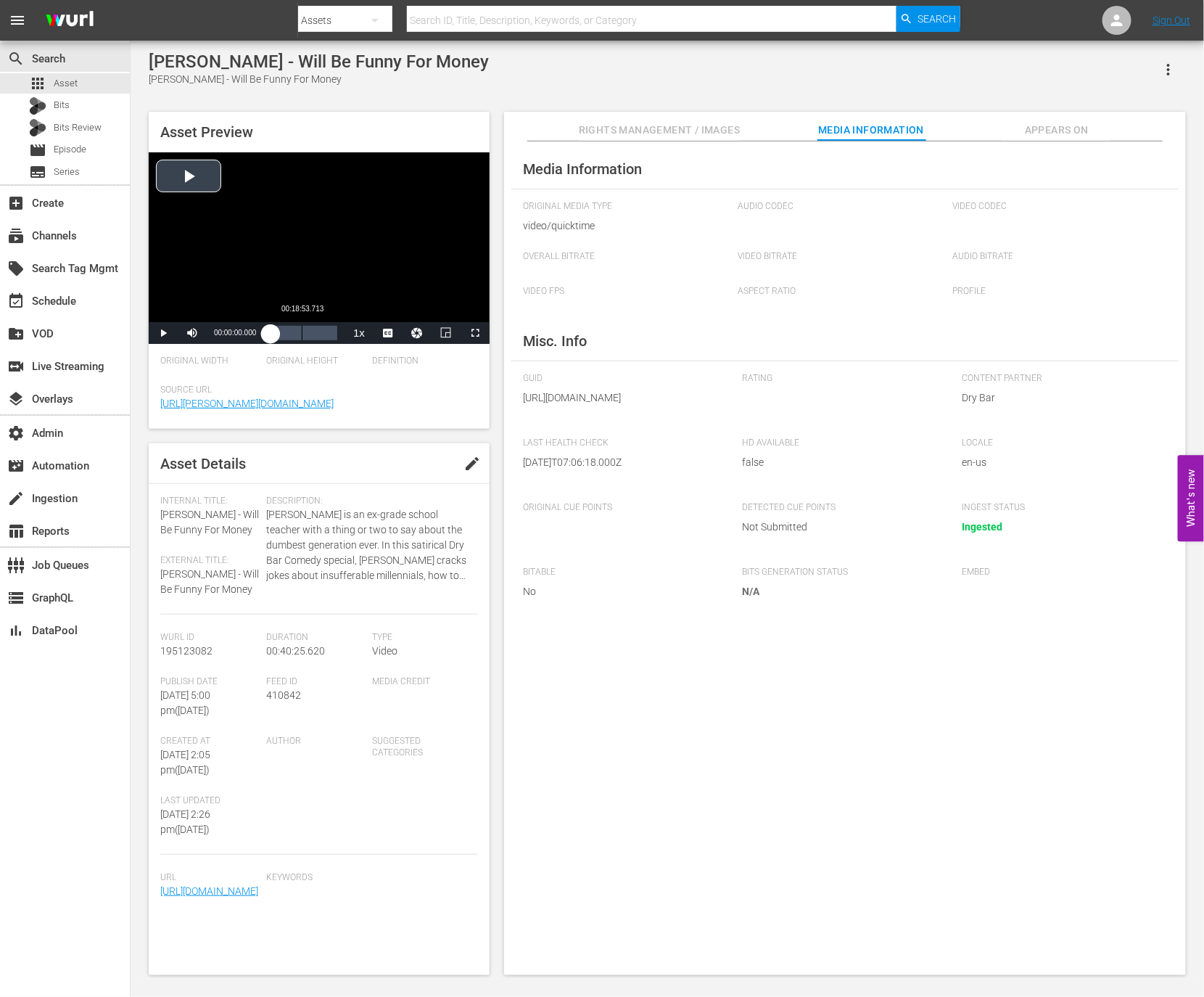
click at [301, 337] on div "Loaded : 0.24% 00:18:53.713 00:00:00.000" at bounding box center [303, 333] width 66 height 14
click at [163, 334] on span "Video Player" at bounding box center [163, 334] width 0 height 0
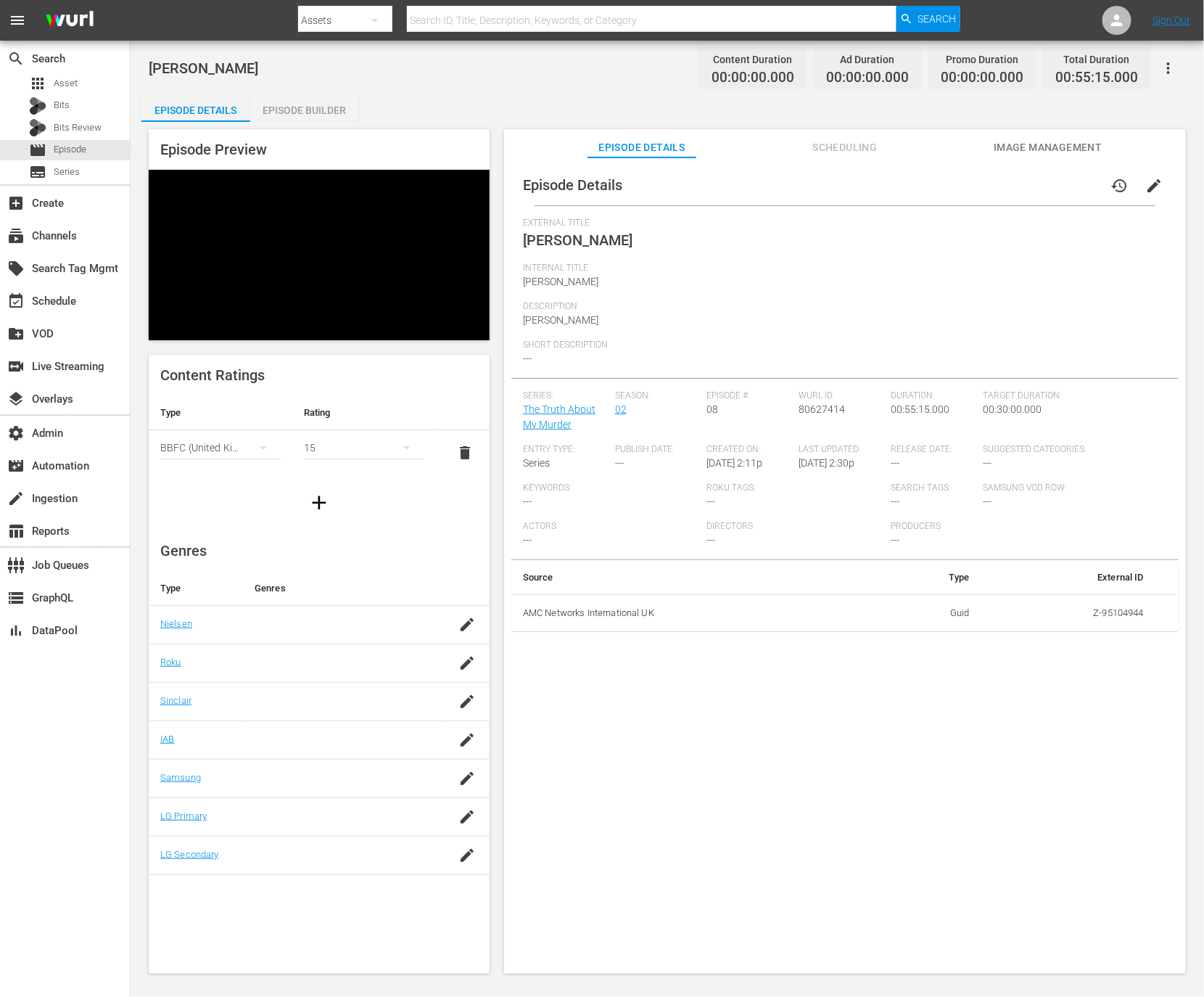
click at [1047, 165] on div "Episode Details history edit" at bounding box center [845, 185] width 668 height 41
click at [1036, 142] on span "Image Management" at bounding box center [1048, 147] width 109 height 18
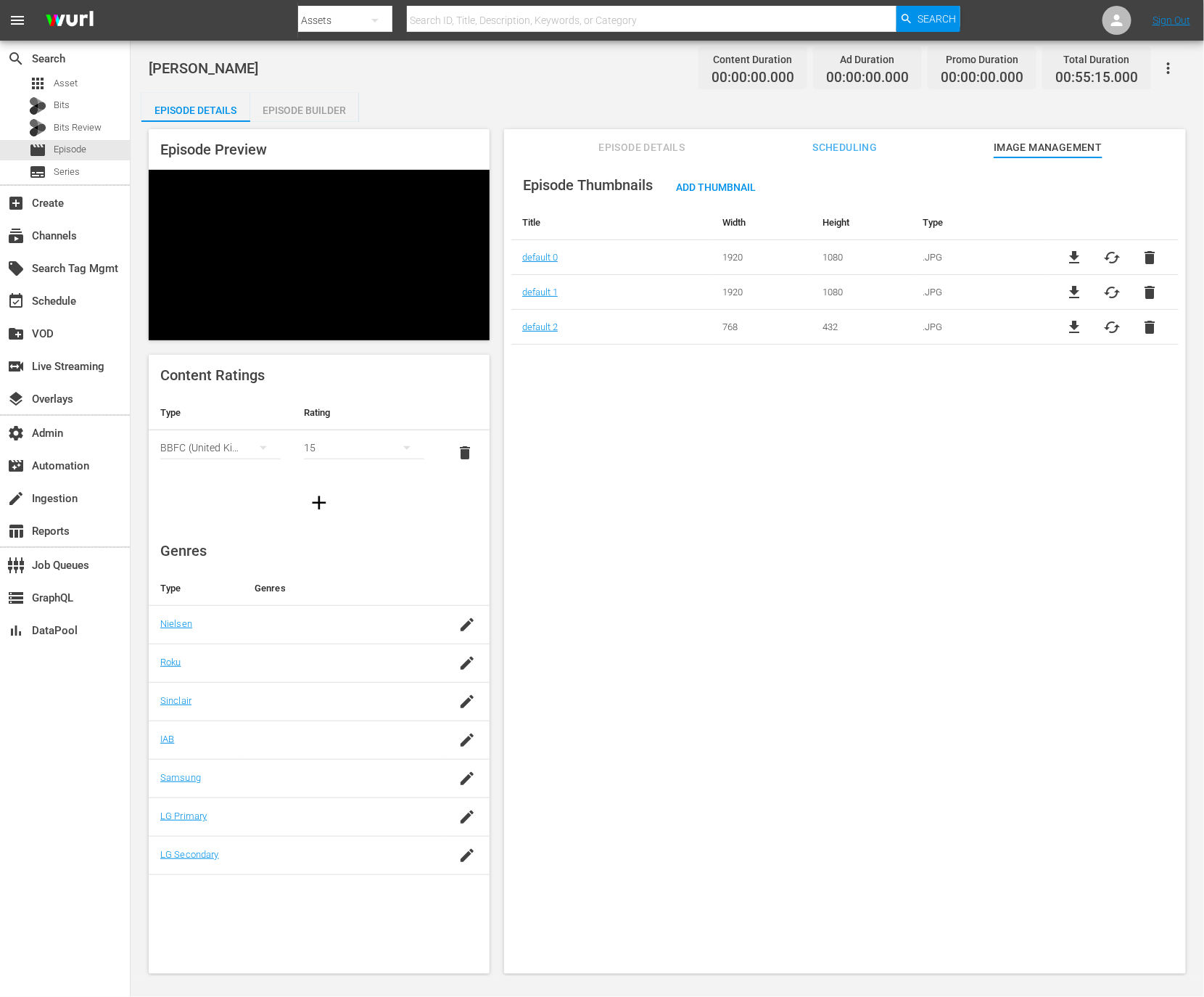
click at [1069, 321] on span "file_download" at bounding box center [1075, 327] width 18 height 18
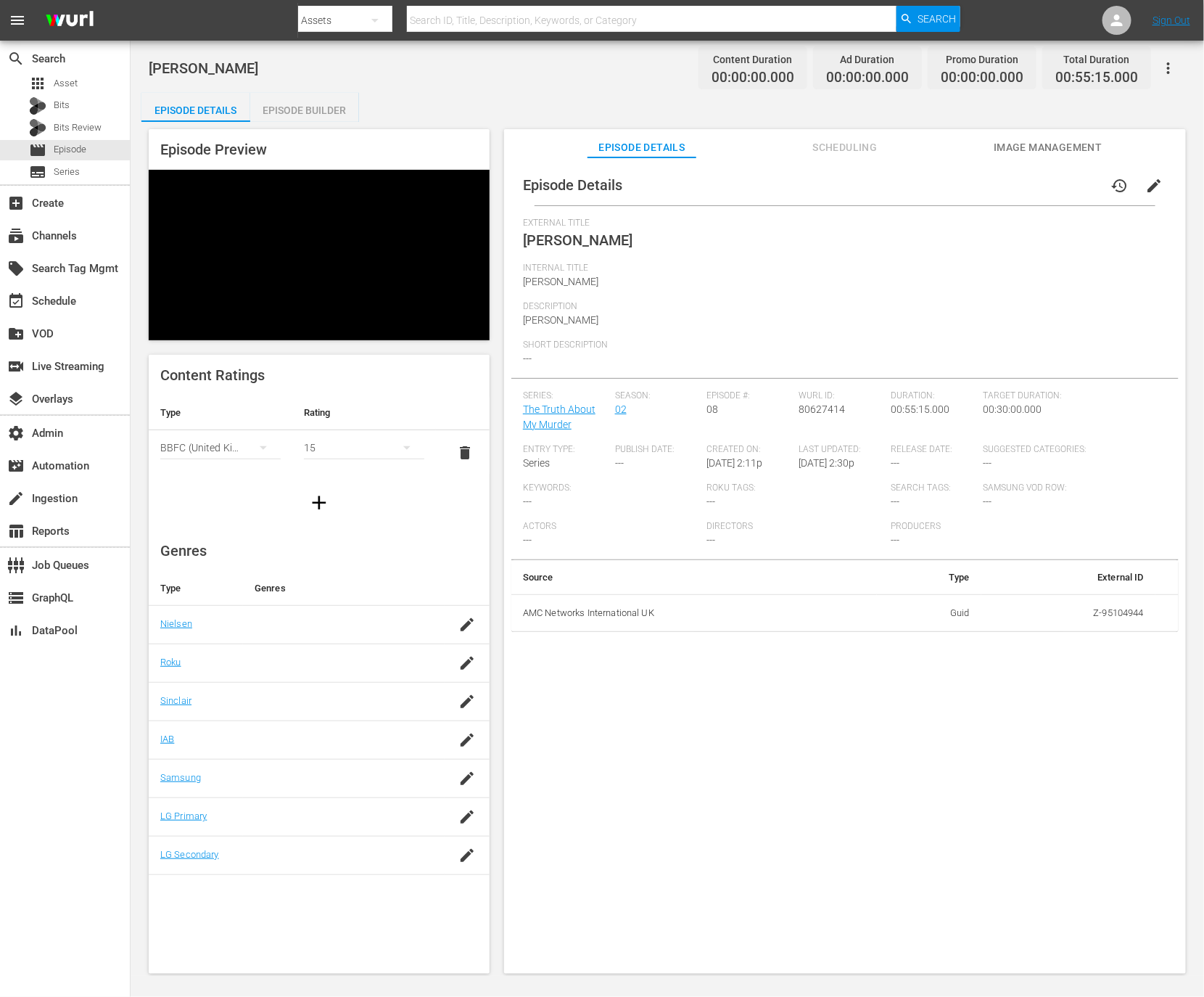
click at [1063, 145] on span "Image Management" at bounding box center [1048, 147] width 109 height 18
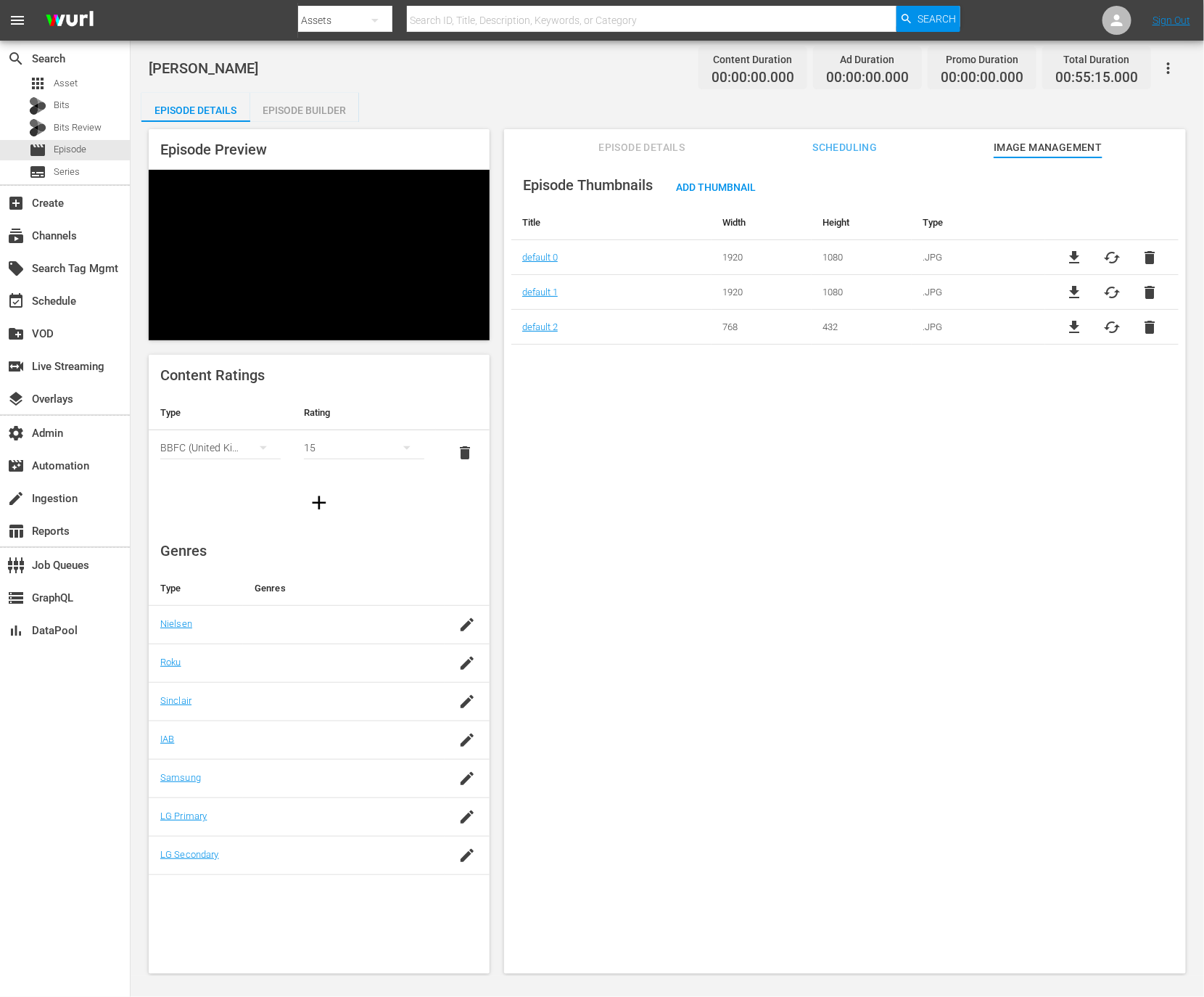
click at [1071, 255] on span "file_download" at bounding box center [1075, 258] width 18 height 18
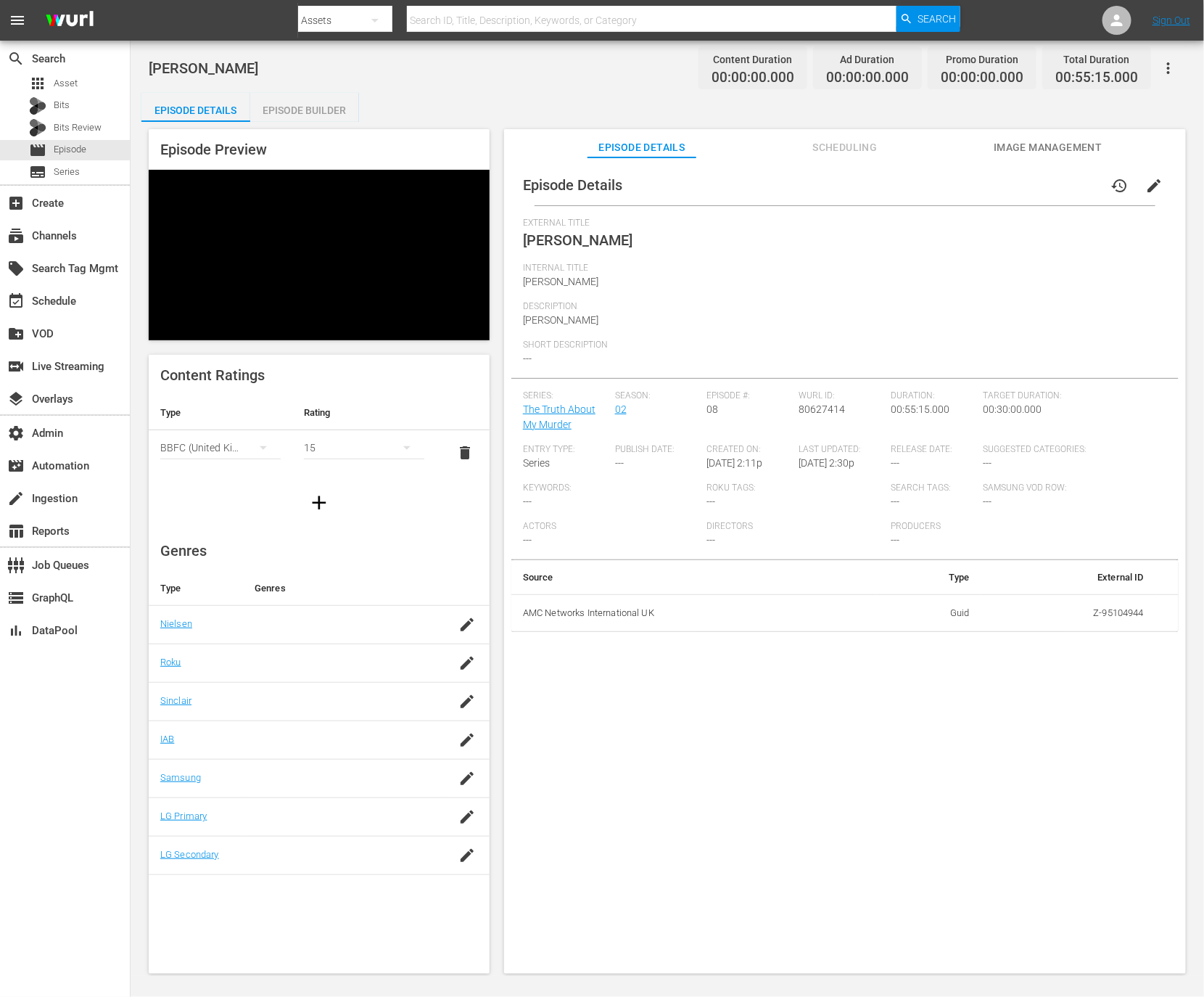
click at [1043, 145] on span "Image Management" at bounding box center [1048, 147] width 109 height 18
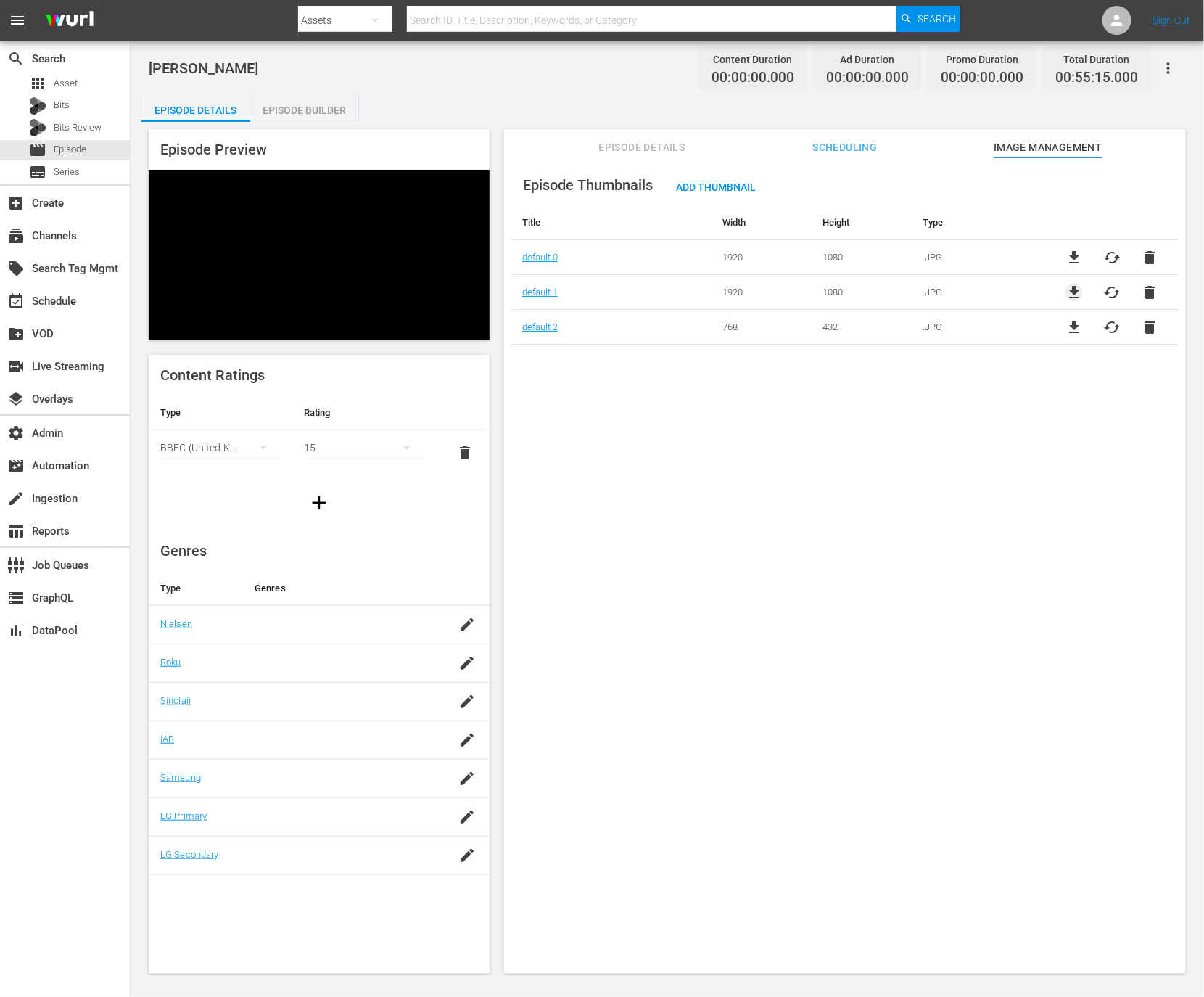
click at [1071, 288] on span "file_download" at bounding box center [1075, 293] width 18 height 18
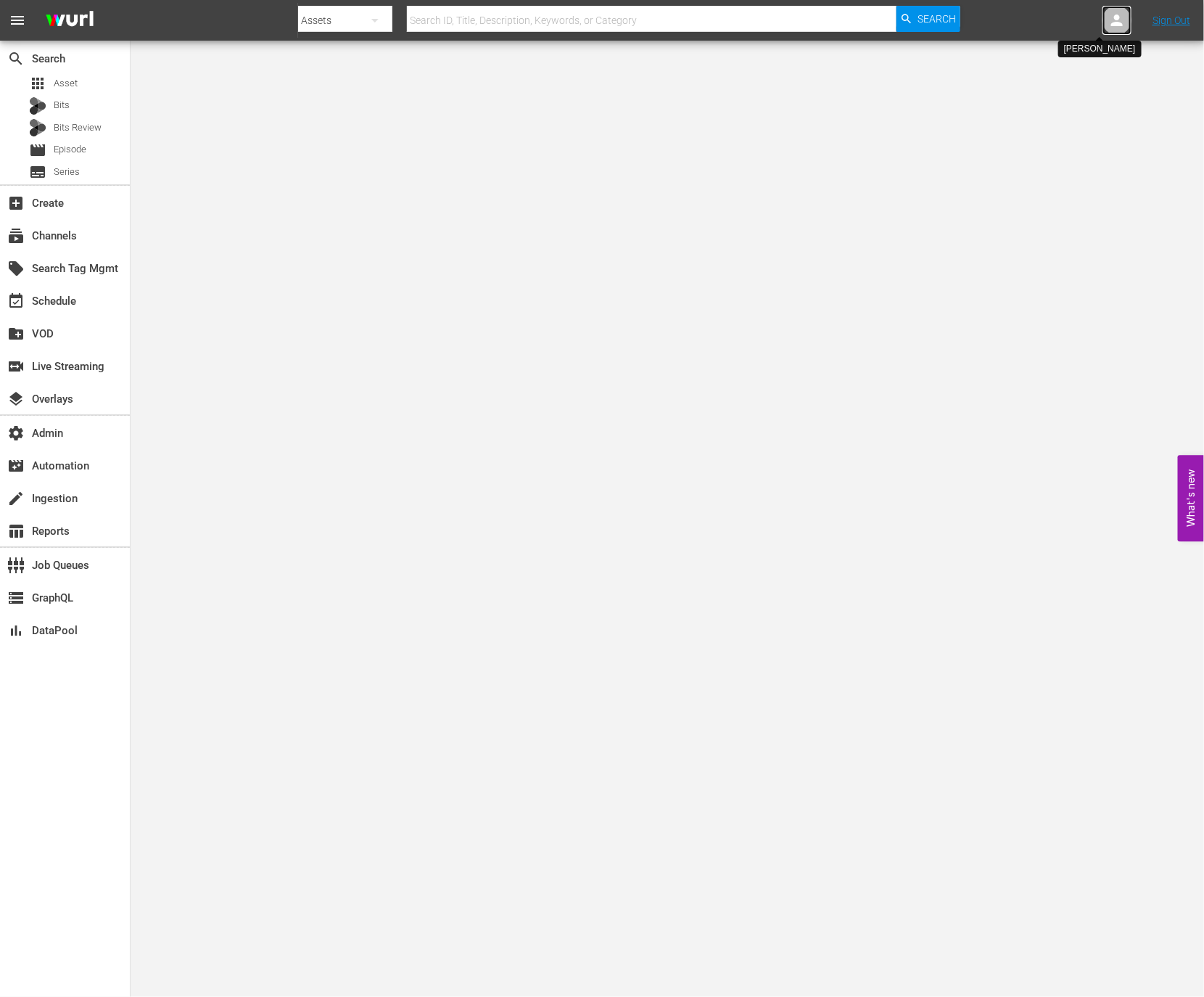
click at [1108, 17] on icon at bounding box center [1117, 20] width 18 height 18
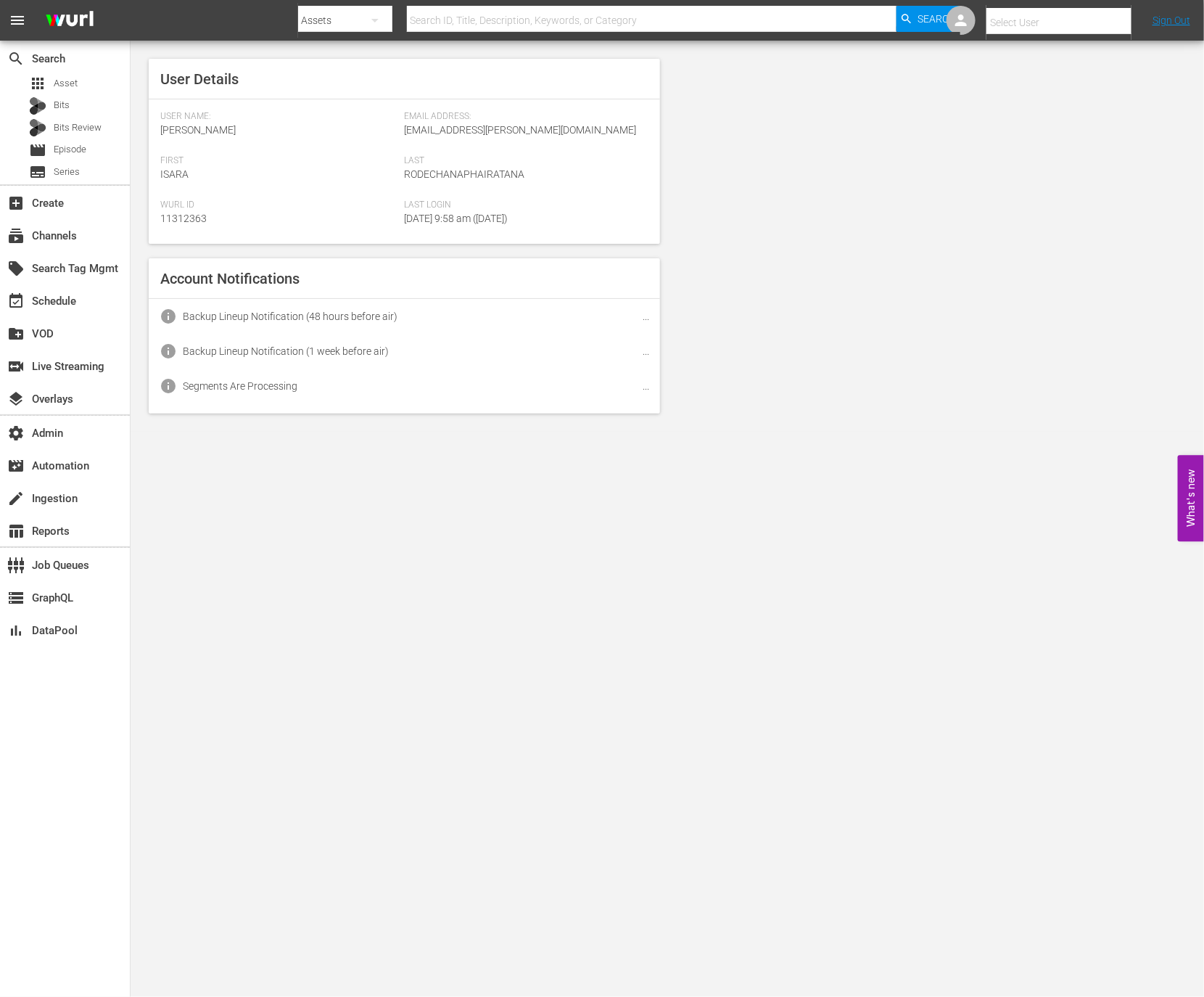
click at [1051, 17] on input "text" at bounding box center [1079, 22] width 185 height 35
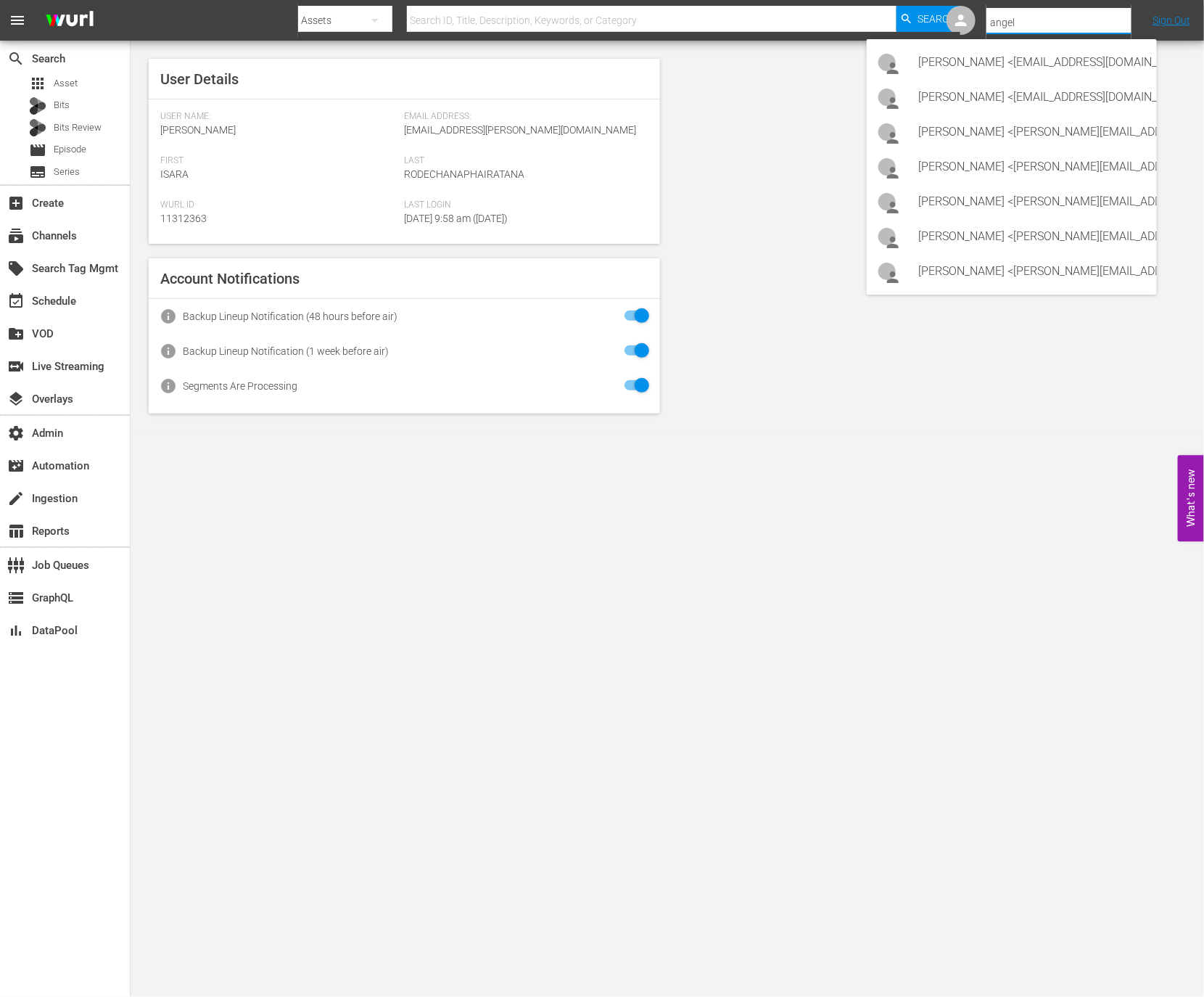
type input "angel"
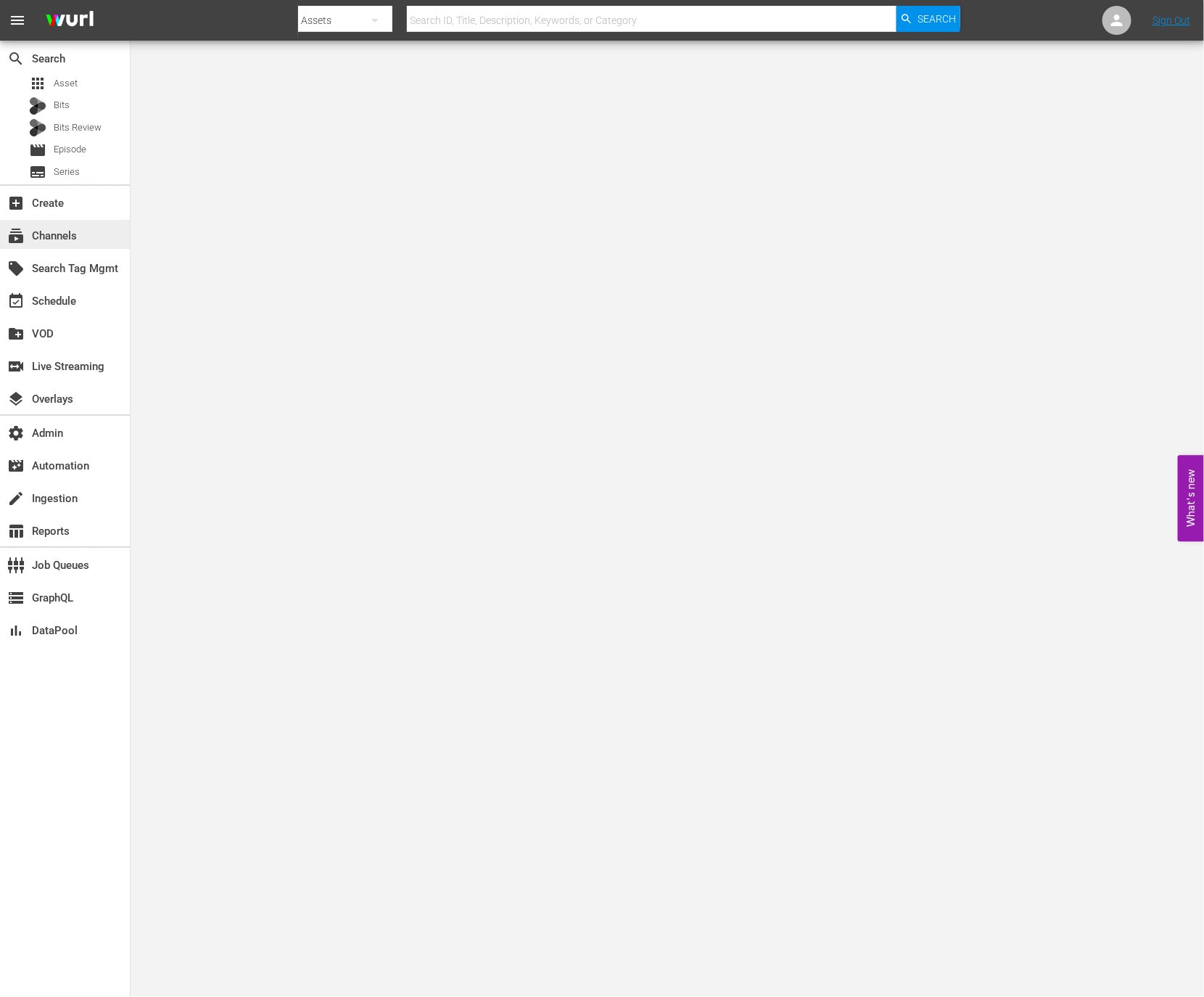
click at [58, 232] on div "subscriptions Channels" at bounding box center [41, 233] width 82 height 13
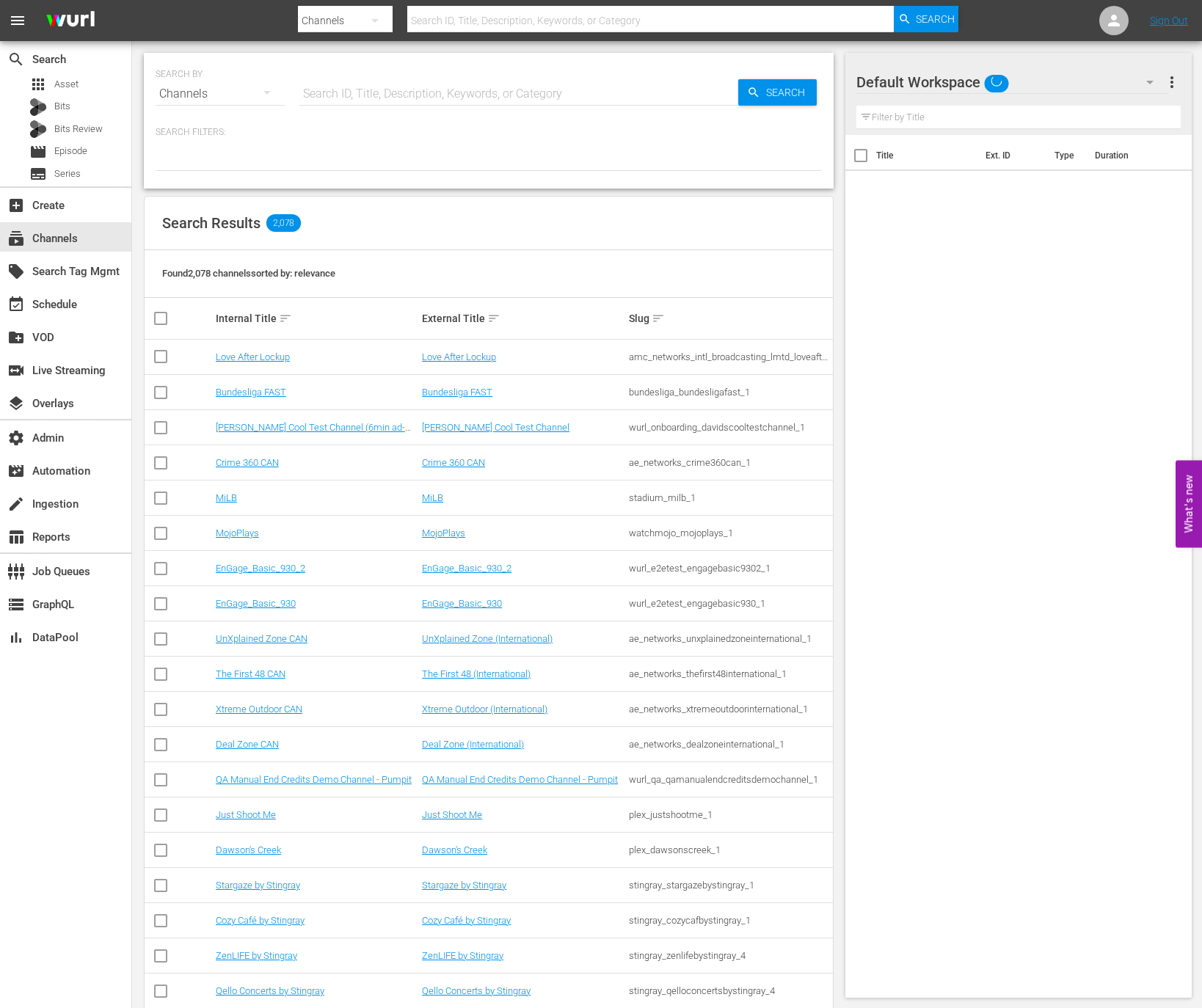
click at [381, 84] on input "text" at bounding box center [518, 93] width 439 height 35
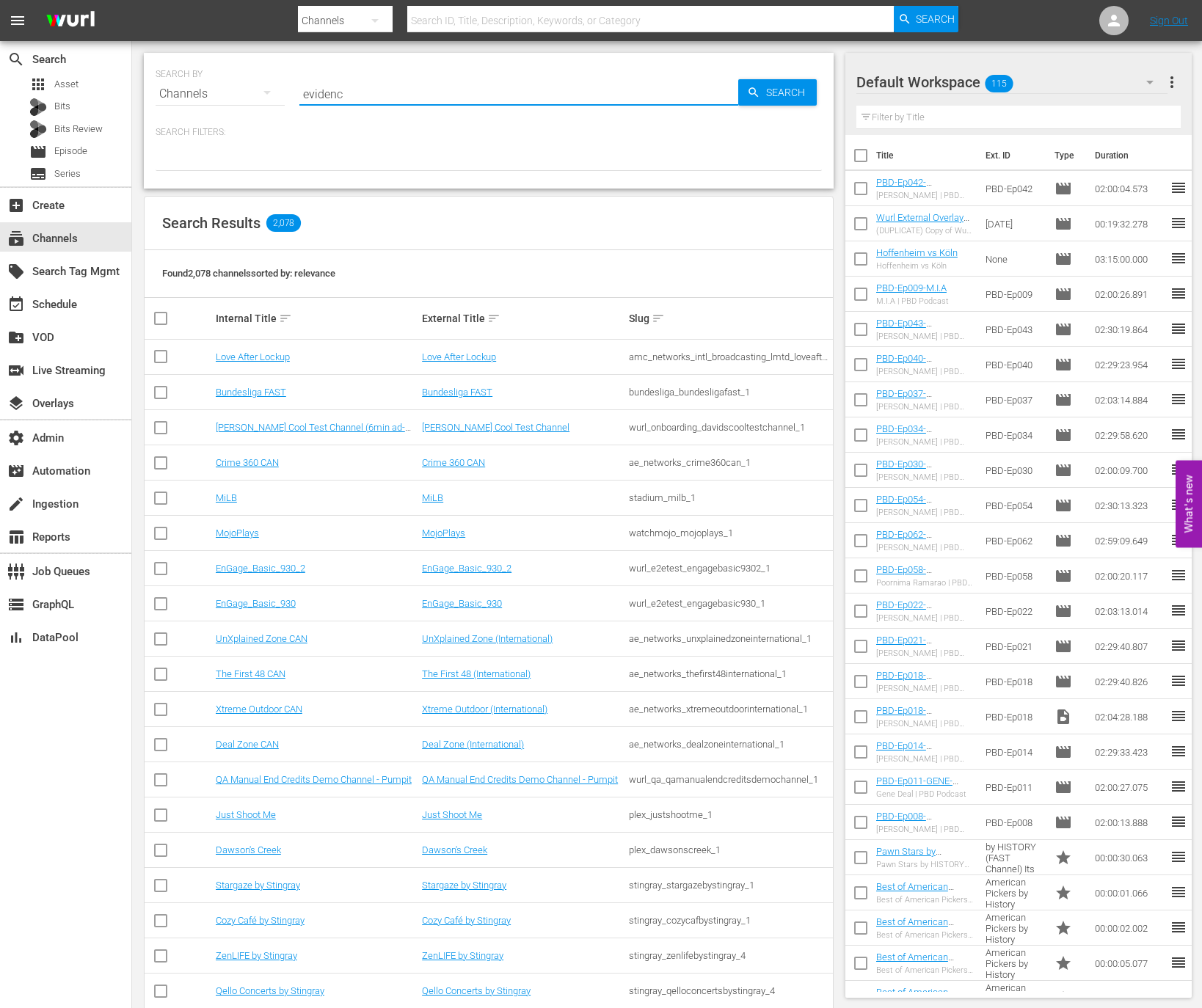
type input "evidence"
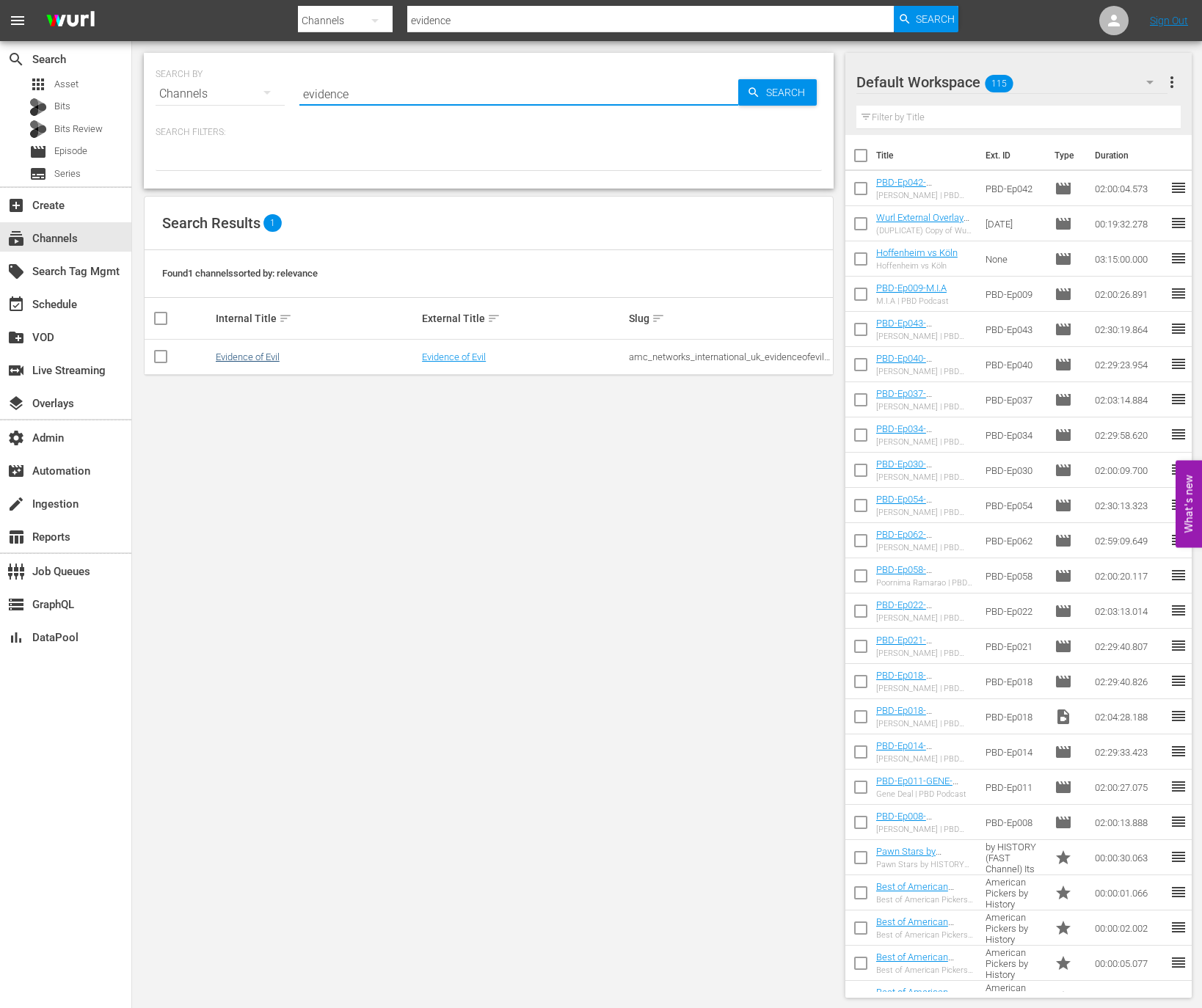
type input "evidence"
click at [257, 353] on link "Evidence of Evil" at bounding box center [248, 357] width 64 height 11
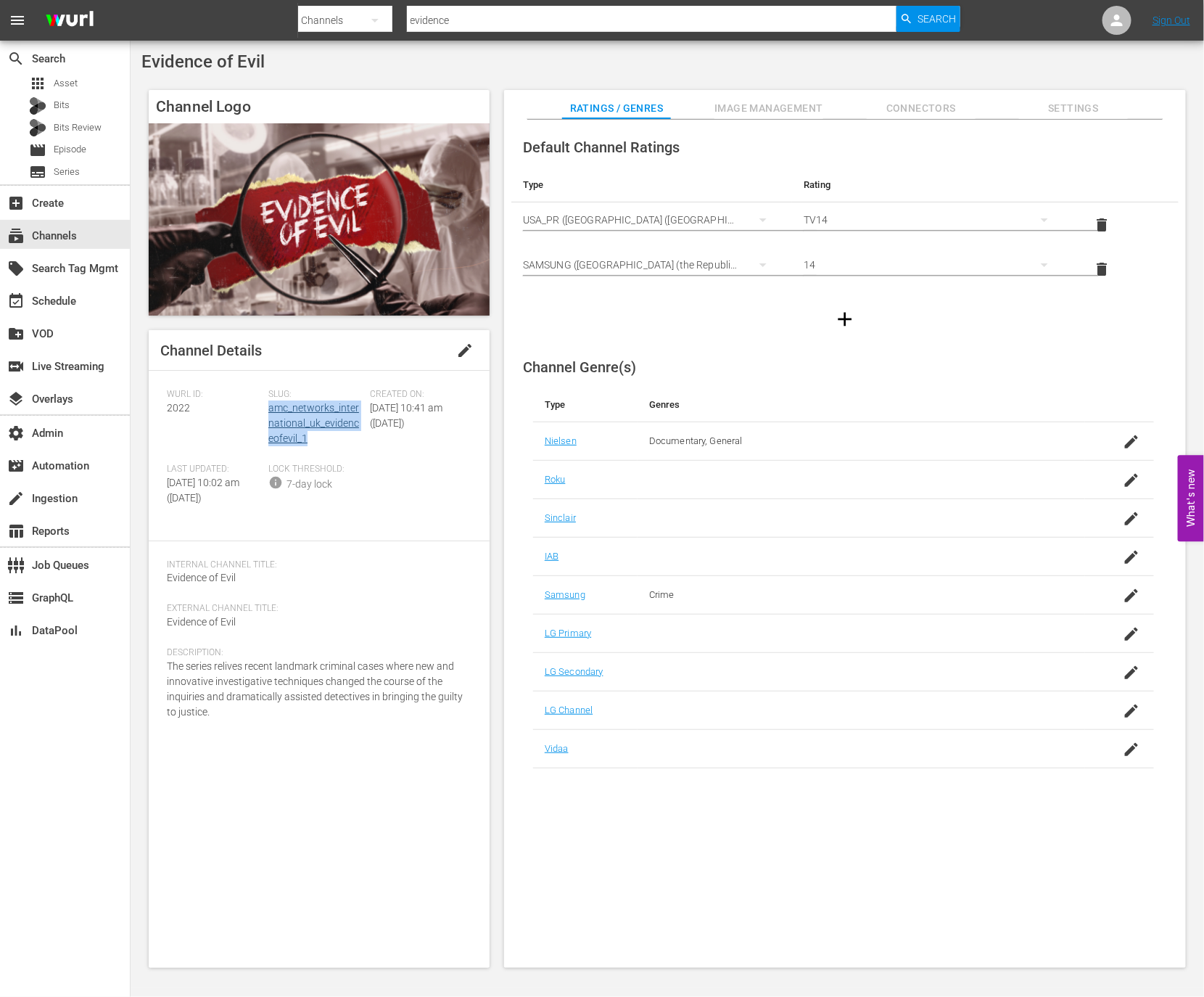
drag, startPoint x: 312, startPoint y: 440, endPoint x: 270, endPoint y: 410, distance: 51.6
click at [270, 410] on div "Slug: amc_networks_international_uk_evidenceofevil_1" at bounding box center [319, 427] width 102 height 75
copy link "amc_networks_international_uk_evidenceofevil_1"
